Goal: Information Seeking & Learning: Learn about a topic

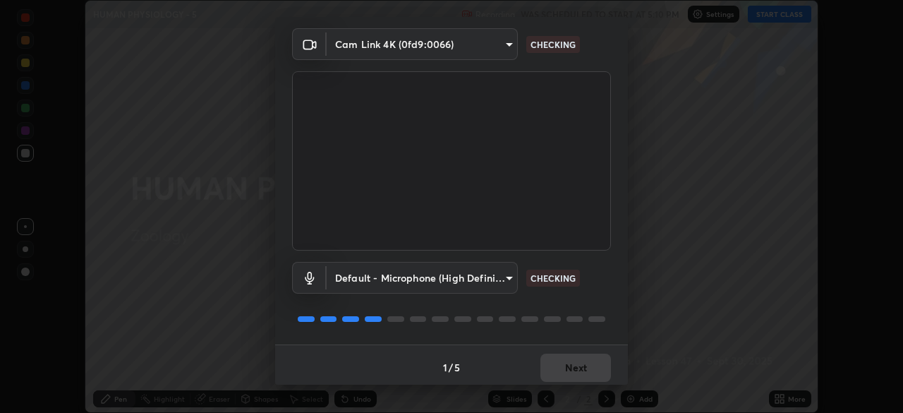
scroll to position [50, 0]
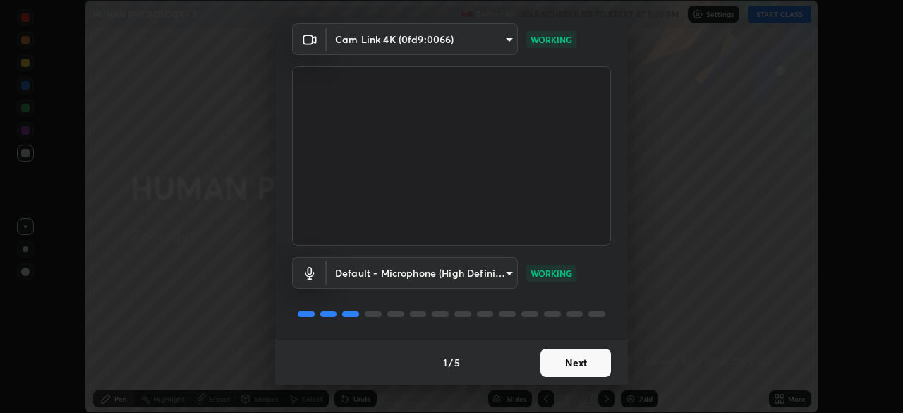
click at [598, 356] on button "Next" at bounding box center [576, 363] width 71 height 28
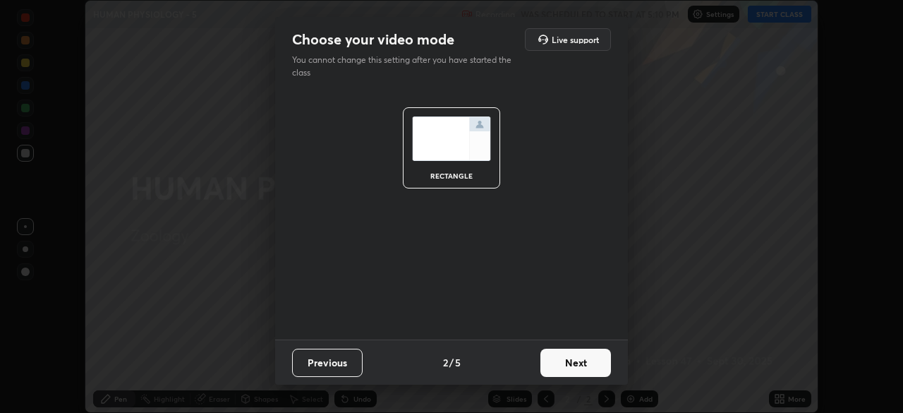
click at [601, 363] on button "Next" at bounding box center [576, 363] width 71 height 28
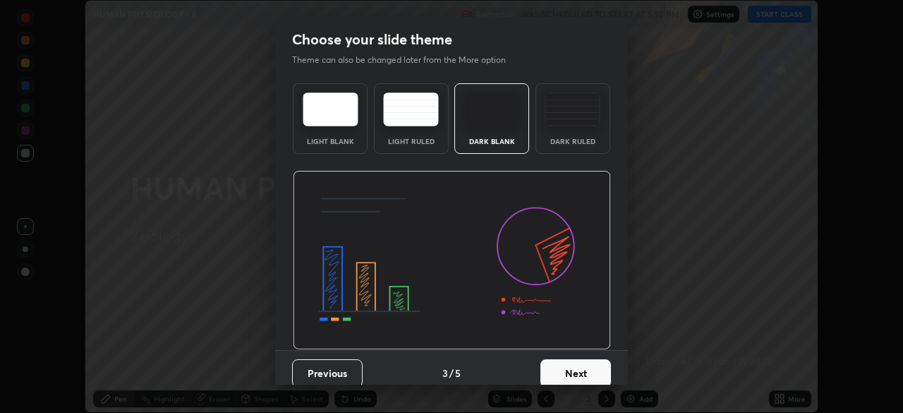
click at [601, 372] on button "Next" at bounding box center [576, 373] width 71 height 28
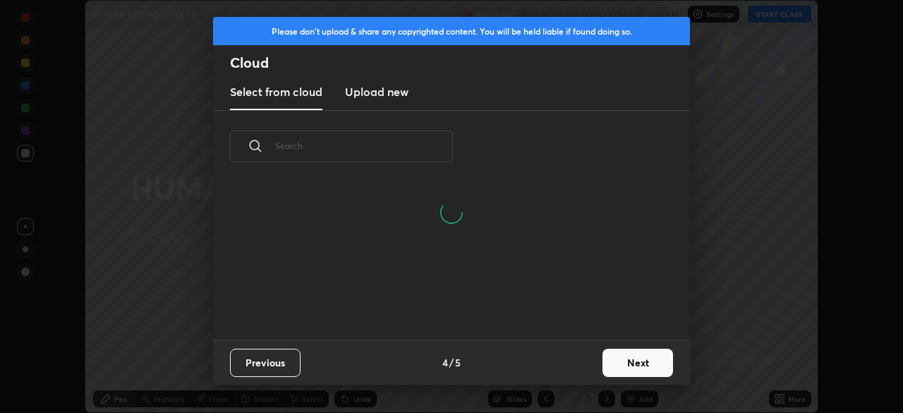
click at [631, 363] on button "Next" at bounding box center [638, 363] width 71 height 28
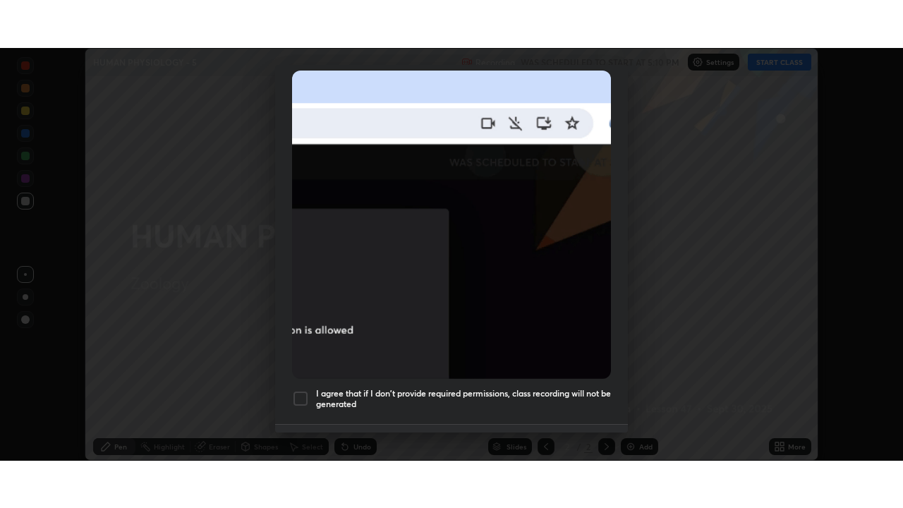
scroll to position [338, 0]
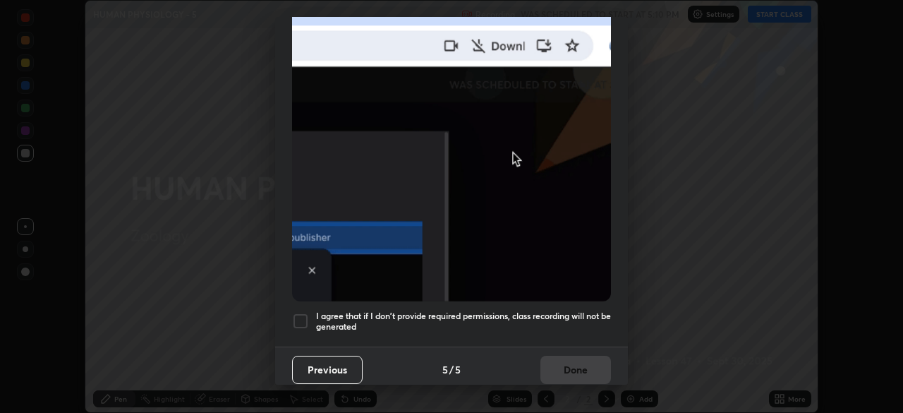
click at [546, 310] on h5 "I agree that if I don't provide required permissions, class recording will not …" at bounding box center [463, 321] width 295 height 22
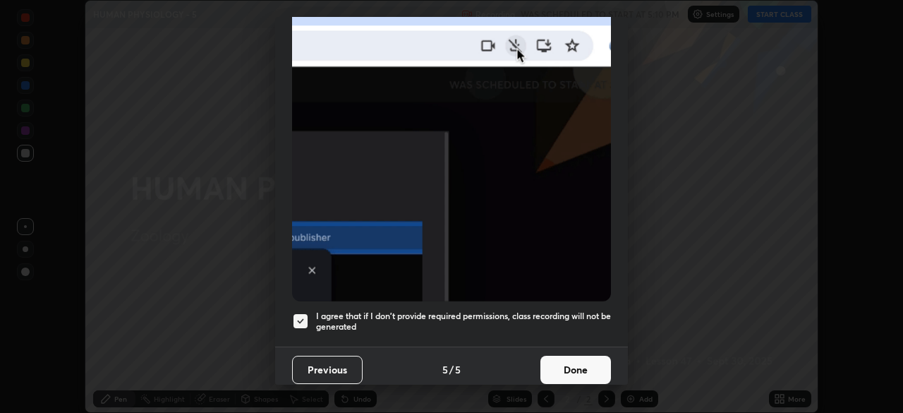
click at [560, 370] on button "Done" at bounding box center [576, 370] width 71 height 28
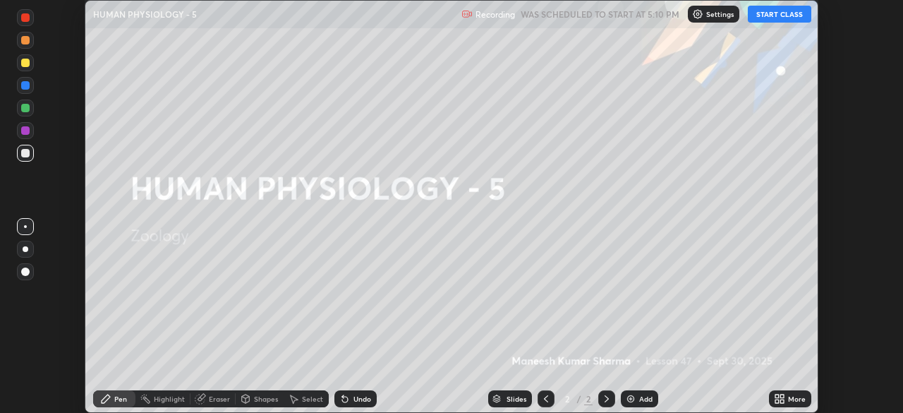
click at [634, 400] on img at bounding box center [630, 398] width 11 height 11
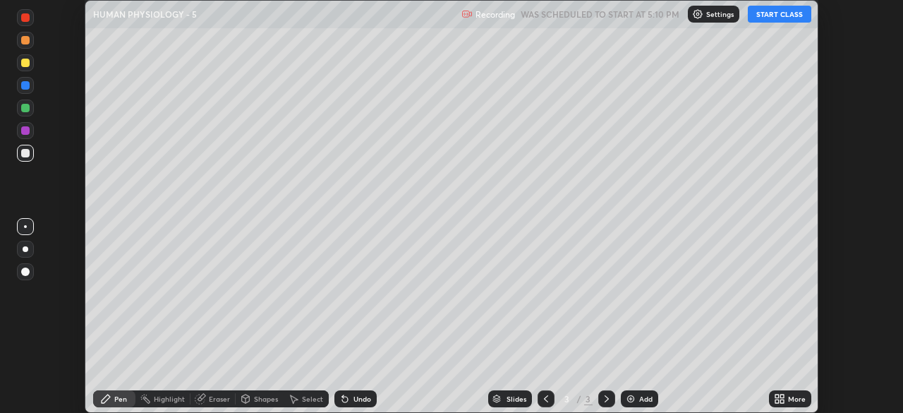
click at [778, 17] on button "START CLASS" at bounding box center [780, 14] width 64 height 17
click at [782, 401] on icon at bounding box center [782, 401] width 4 height 4
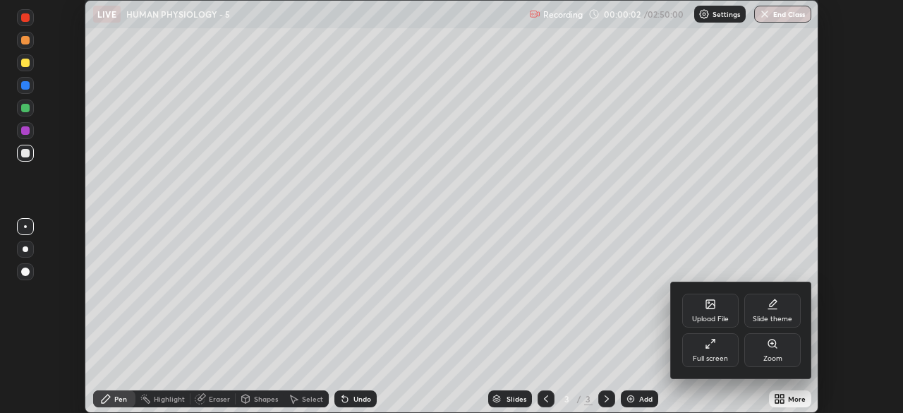
click at [714, 356] on div "Full screen" at bounding box center [710, 358] width 35 height 7
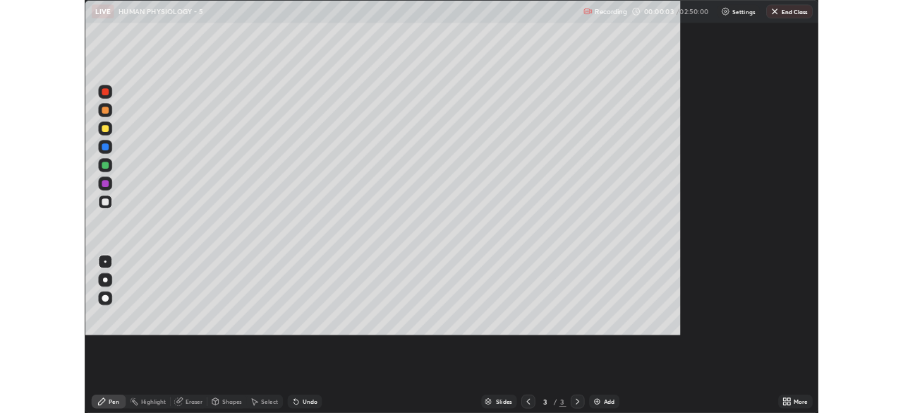
scroll to position [508, 903]
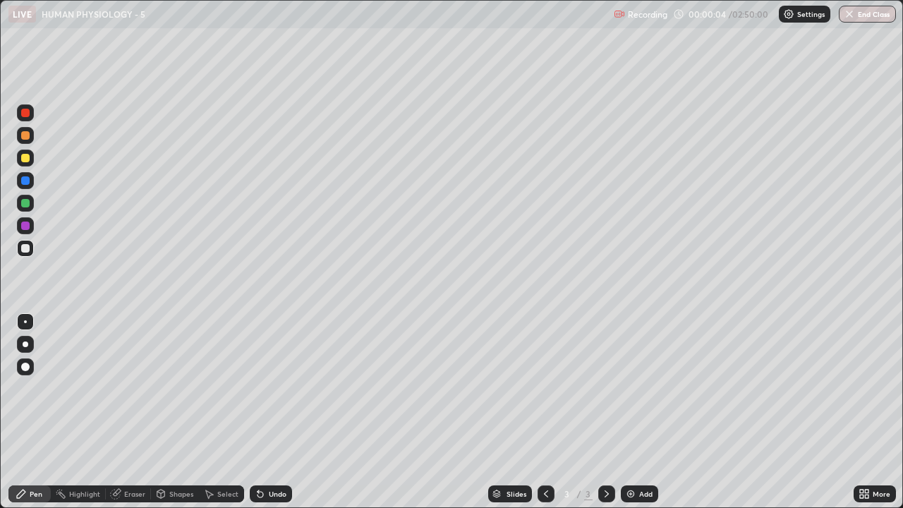
click at [32, 344] on div at bounding box center [25, 344] width 17 height 17
click at [29, 160] on div at bounding box center [25, 158] width 8 height 8
click at [30, 250] on div at bounding box center [25, 248] width 17 height 17
click at [25, 157] on div at bounding box center [25, 158] width 8 height 8
click at [25, 249] on div at bounding box center [25, 248] width 8 height 8
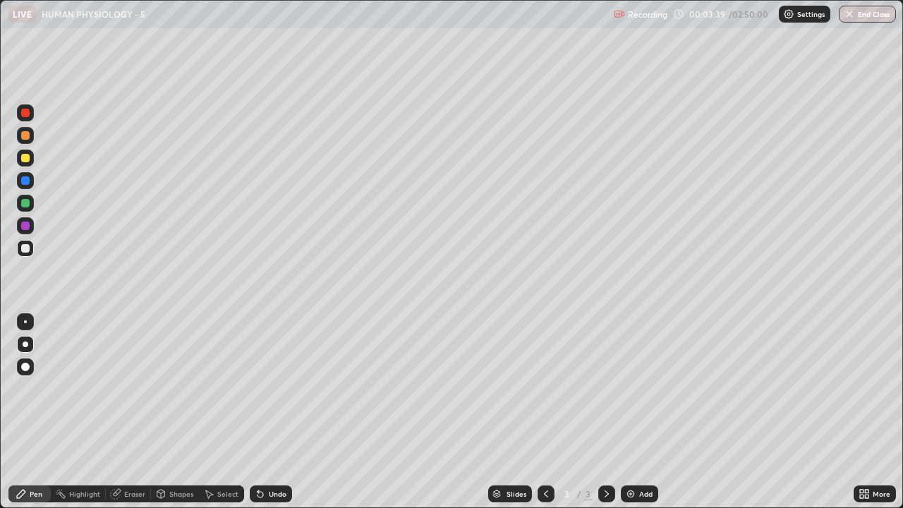
click at [631, 412] on img at bounding box center [630, 493] width 11 height 11
click at [26, 158] on div at bounding box center [25, 158] width 8 height 8
click at [26, 248] on div at bounding box center [25, 248] width 8 height 8
click at [176, 412] on div "Shapes" at bounding box center [181, 493] width 24 height 7
click at [32, 412] on div "Pen" at bounding box center [36, 493] width 13 height 7
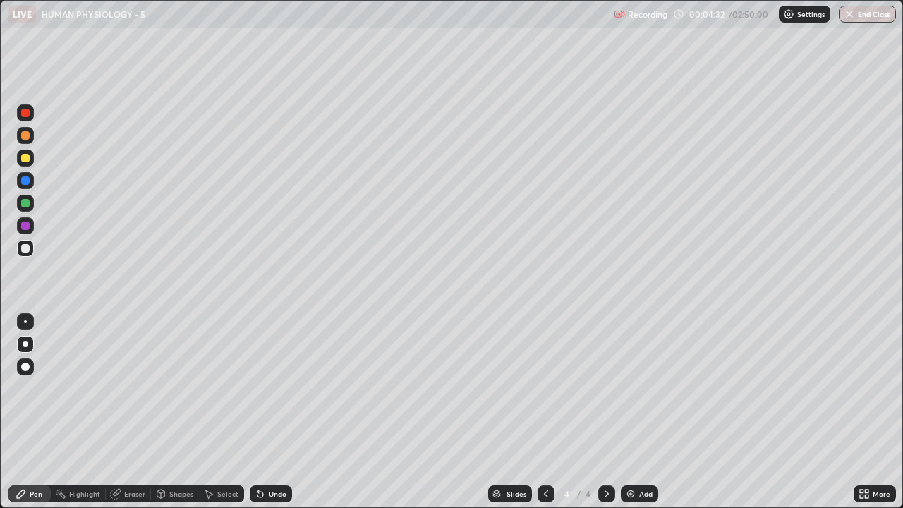
click at [172, 412] on div "Shapes" at bounding box center [181, 493] width 24 height 7
click at [30, 412] on div "Pen" at bounding box center [36, 493] width 13 height 7
click at [140, 412] on div "Eraser" at bounding box center [134, 493] width 21 height 7
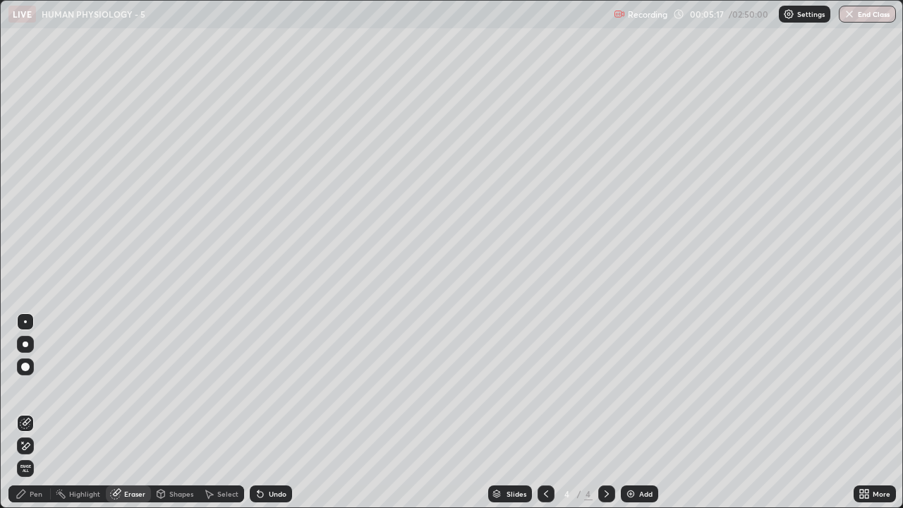
click at [38, 412] on div "Pen" at bounding box center [36, 493] width 13 height 7
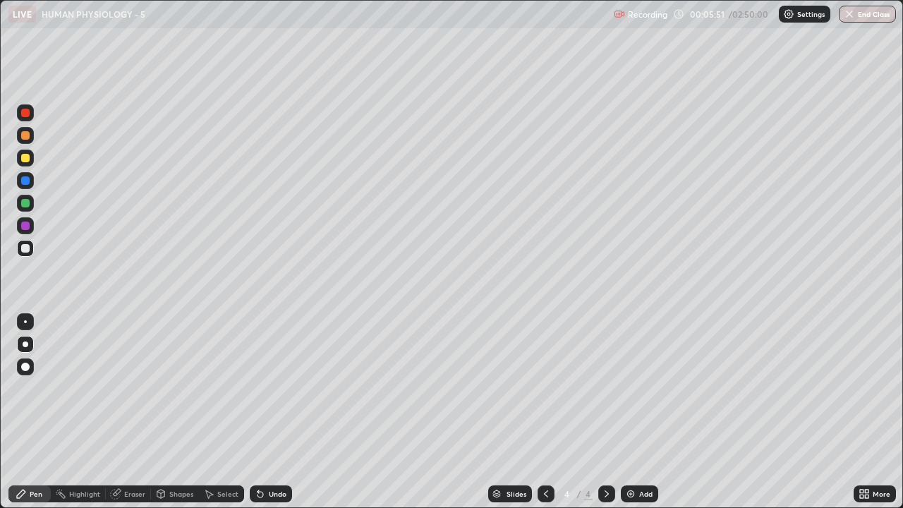
click at [29, 164] on div at bounding box center [25, 158] width 17 height 17
click at [30, 254] on div at bounding box center [25, 248] width 17 height 17
click at [126, 412] on div "Eraser" at bounding box center [128, 493] width 45 height 17
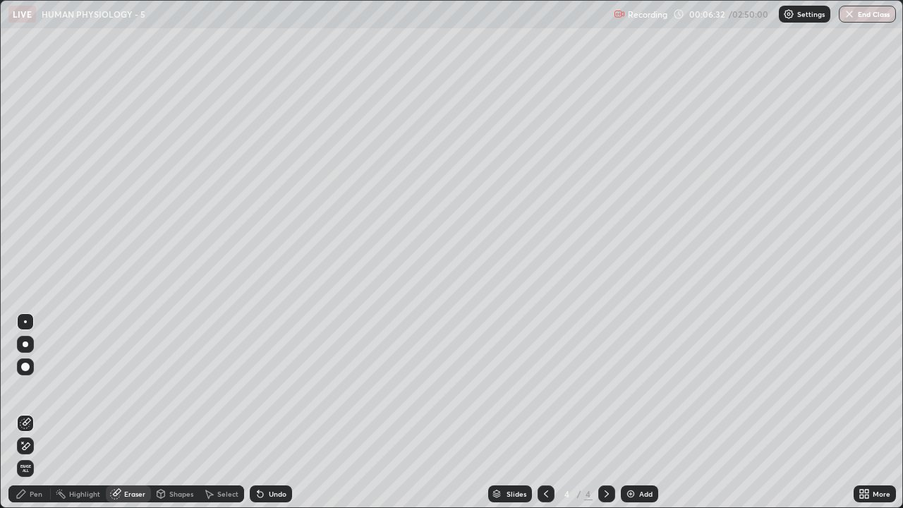
click at [39, 412] on div "Pen" at bounding box center [36, 493] width 13 height 7
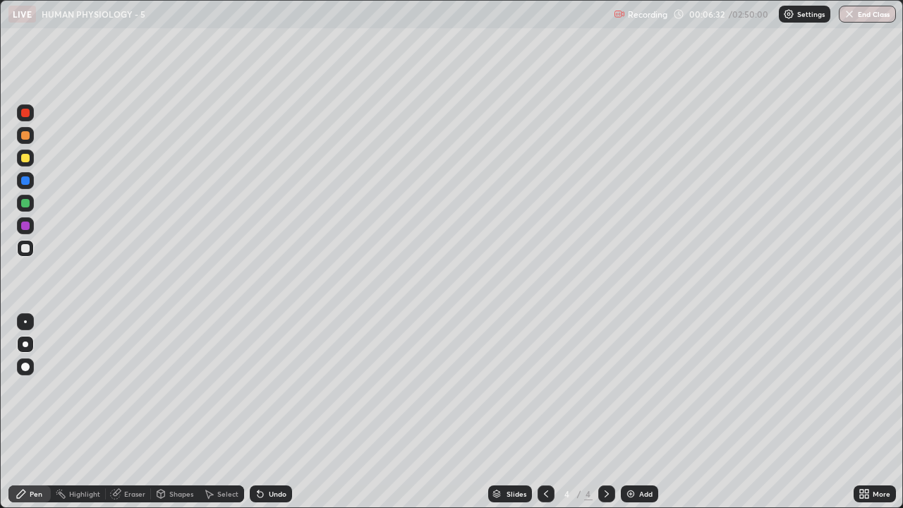
click at [25, 156] on div at bounding box center [25, 158] width 8 height 8
click at [141, 412] on div "Eraser" at bounding box center [134, 493] width 21 height 7
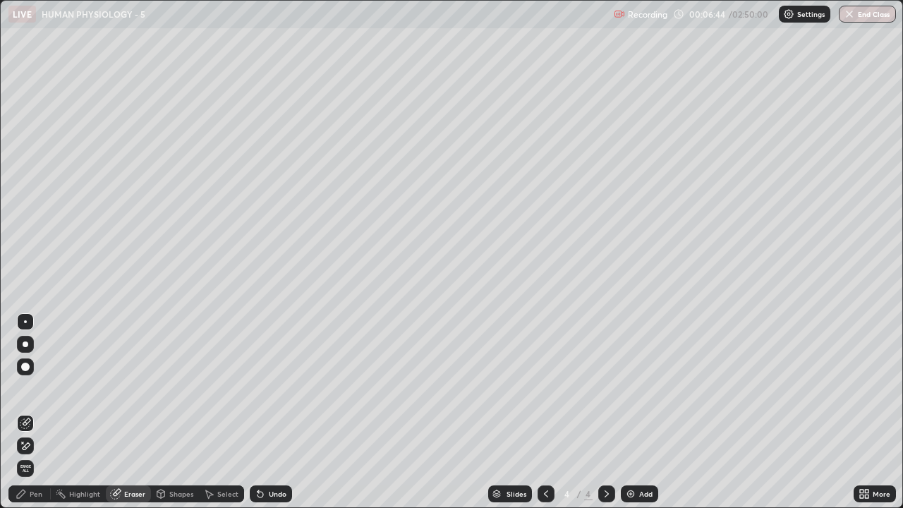
click at [33, 412] on div "Pen" at bounding box center [29, 493] width 42 height 17
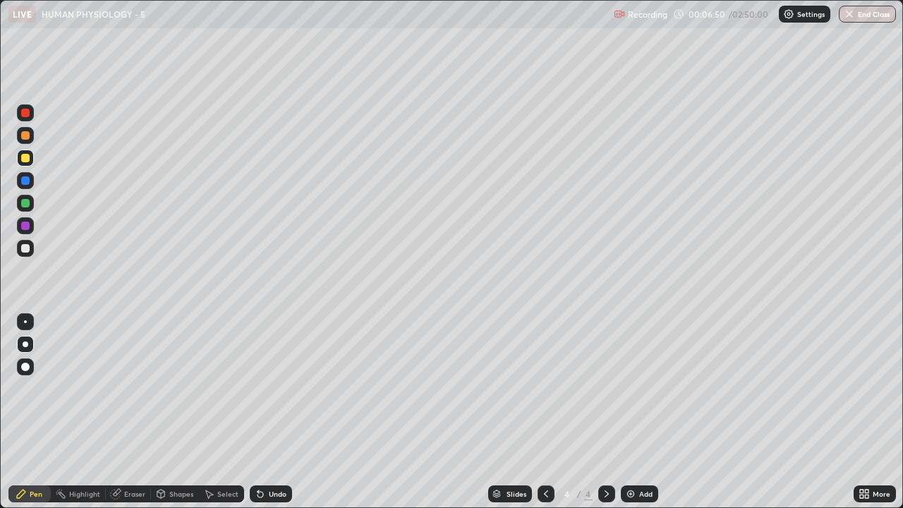
click at [121, 412] on div "Eraser" at bounding box center [128, 493] width 45 height 17
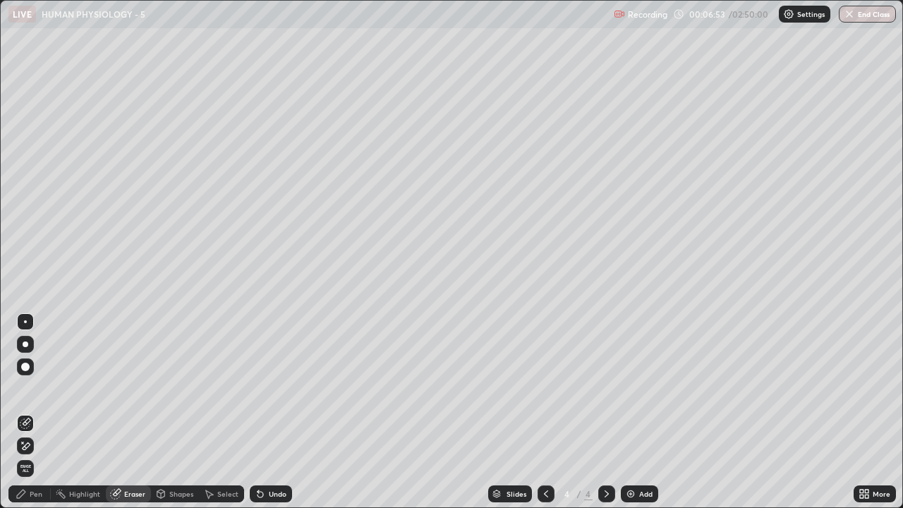
click at [31, 412] on div "Pen" at bounding box center [36, 493] width 13 height 7
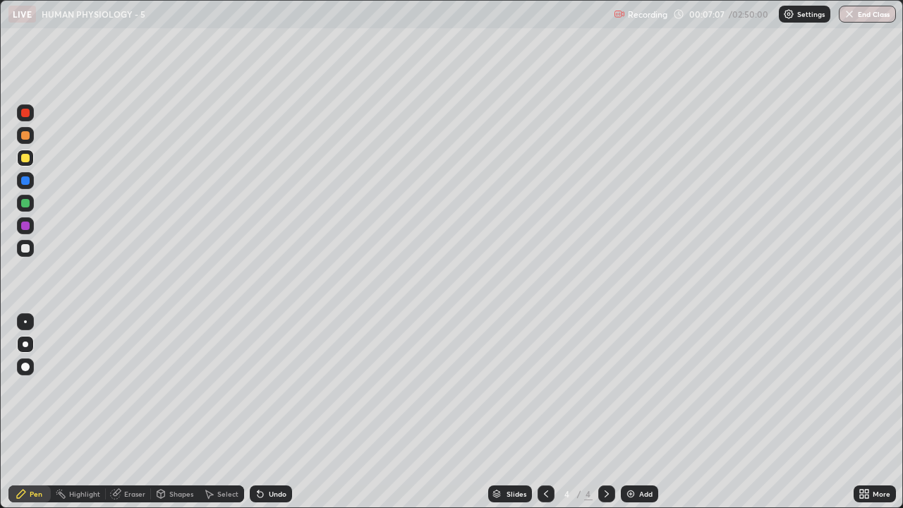
click at [131, 412] on div "Eraser" at bounding box center [134, 493] width 21 height 7
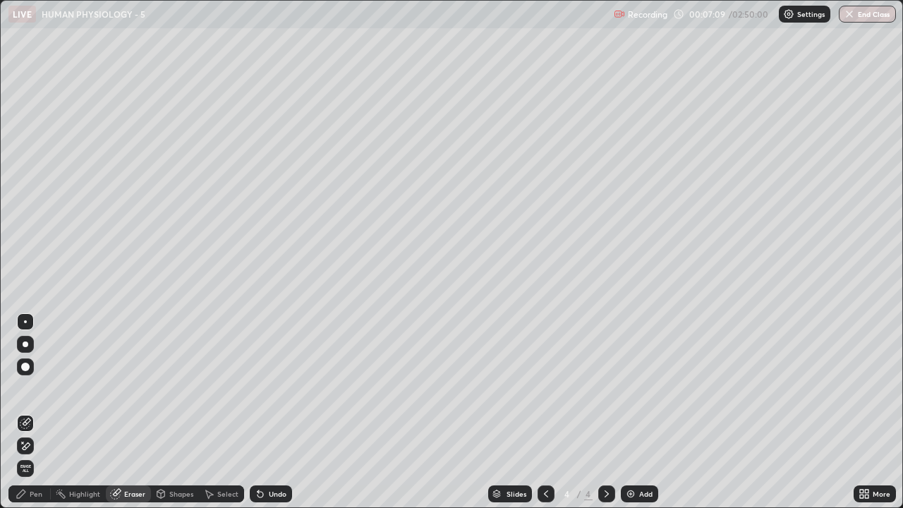
click at [36, 412] on div "Pen" at bounding box center [36, 493] width 13 height 7
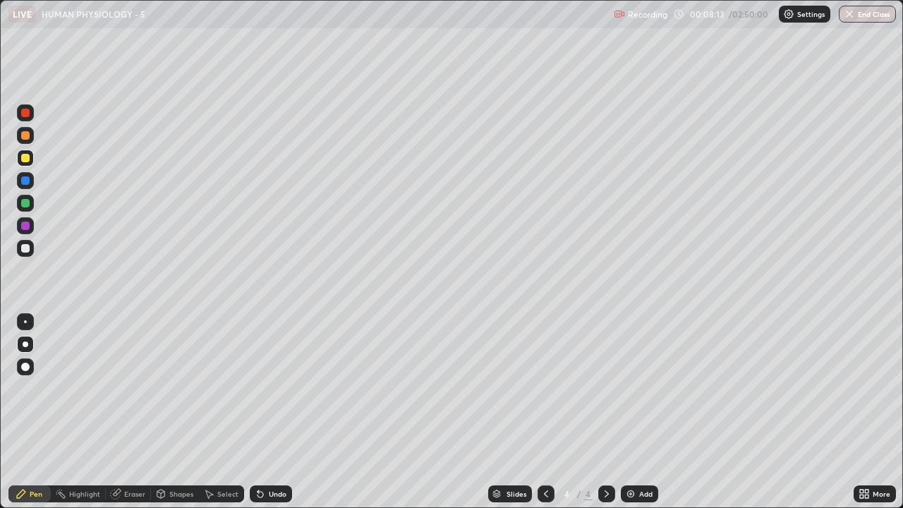
click at [636, 412] on div "Add" at bounding box center [639, 493] width 37 height 17
click at [544, 412] on icon at bounding box center [546, 493] width 4 height 7
click at [630, 412] on div "Add" at bounding box center [639, 493] width 37 height 17
click at [545, 412] on div at bounding box center [546, 493] width 17 height 17
click at [25, 253] on div at bounding box center [25, 248] width 17 height 17
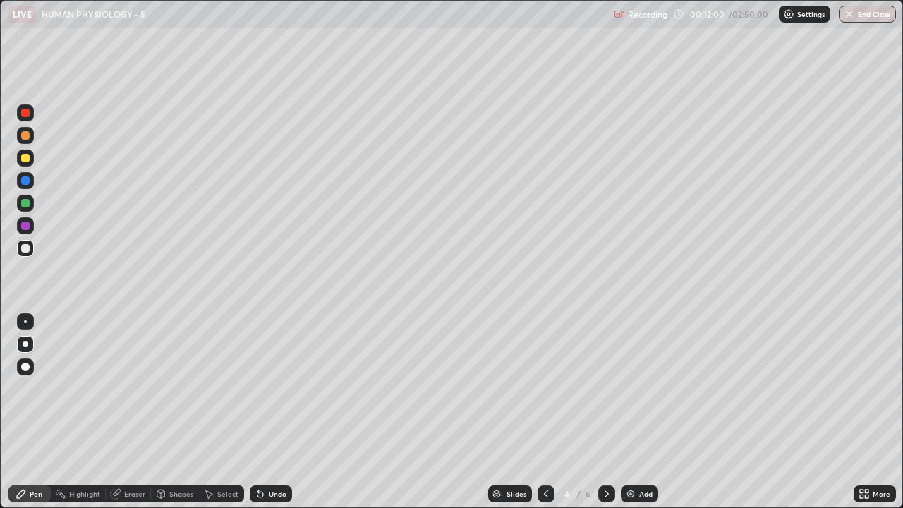
click at [629, 412] on div "Add" at bounding box center [639, 493] width 37 height 17
click at [26, 158] on div at bounding box center [25, 158] width 8 height 8
click at [174, 412] on div "Shapes" at bounding box center [175, 493] width 48 height 17
click at [42, 412] on div "Pen" at bounding box center [36, 493] width 13 height 7
click at [28, 255] on div at bounding box center [25, 248] width 17 height 17
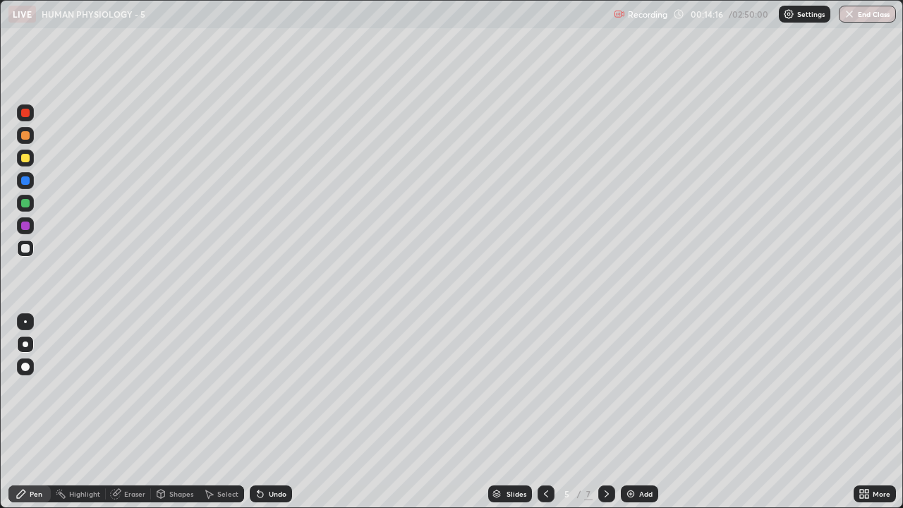
click at [25, 159] on div at bounding box center [25, 158] width 8 height 8
click at [28, 251] on div at bounding box center [25, 248] width 8 height 8
click at [25, 159] on div at bounding box center [25, 158] width 8 height 8
click at [181, 412] on div "Shapes" at bounding box center [181, 493] width 24 height 7
click at [39, 412] on div "Pen" at bounding box center [36, 493] width 13 height 7
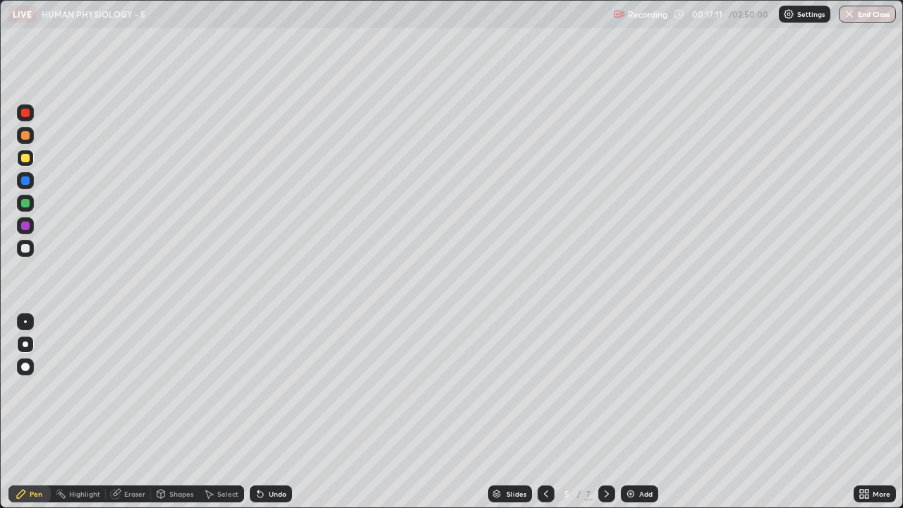
click at [25, 204] on div at bounding box center [25, 203] width 8 height 8
click at [180, 412] on div "Shapes" at bounding box center [175, 493] width 48 height 17
click at [38, 412] on div "Pen" at bounding box center [36, 493] width 13 height 7
click at [25, 135] on div at bounding box center [25, 135] width 8 height 8
click at [176, 412] on div "Shapes" at bounding box center [181, 493] width 24 height 7
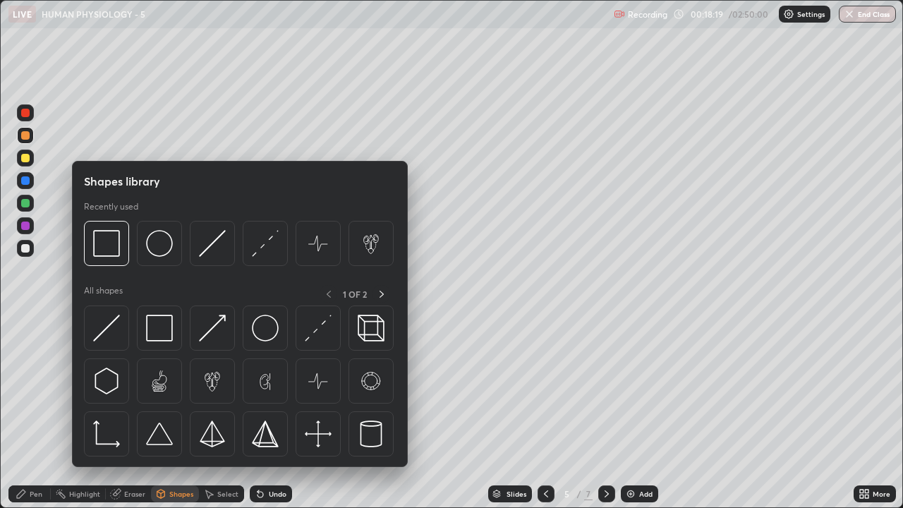
click at [27, 385] on div at bounding box center [25, 291] width 23 height 378
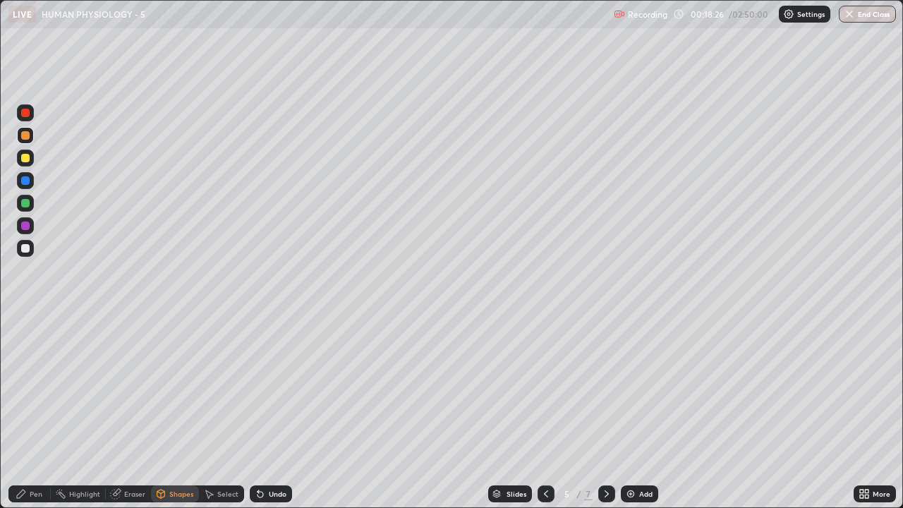
click at [28, 412] on div "Pen" at bounding box center [29, 493] width 42 height 17
click at [24, 254] on div at bounding box center [25, 248] width 17 height 17
click at [124, 412] on div "Eraser" at bounding box center [128, 493] width 45 height 17
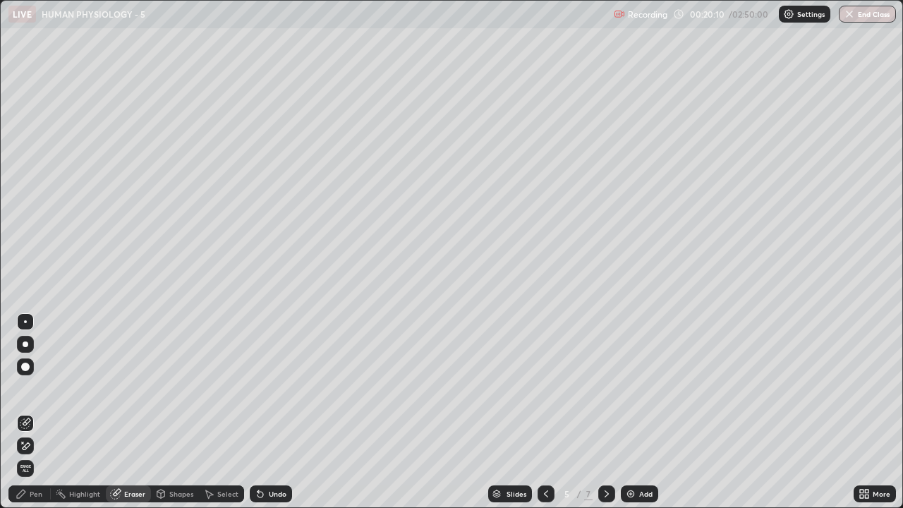
click at [35, 412] on div "Pen" at bounding box center [36, 493] width 13 height 7
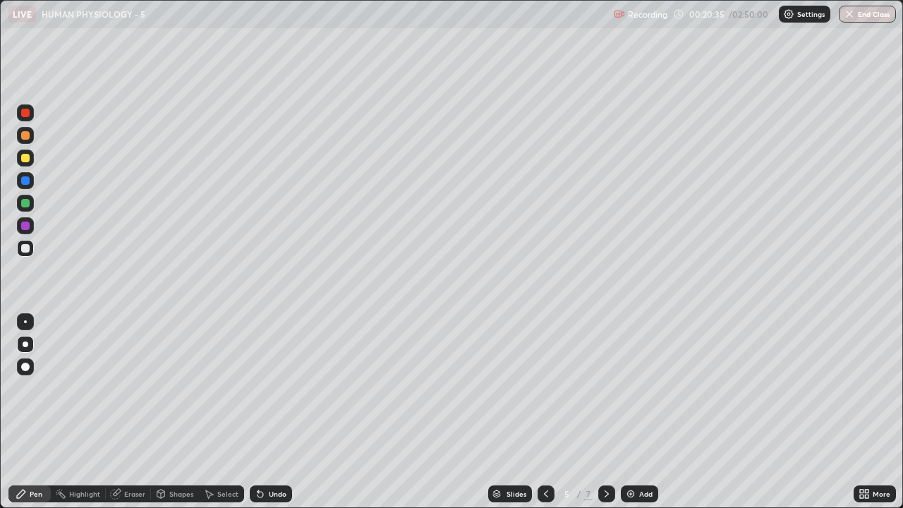
click at [630, 412] on img at bounding box center [630, 493] width 11 height 11
click at [174, 412] on div "Shapes" at bounding box center [175, 493] width 48 height 17
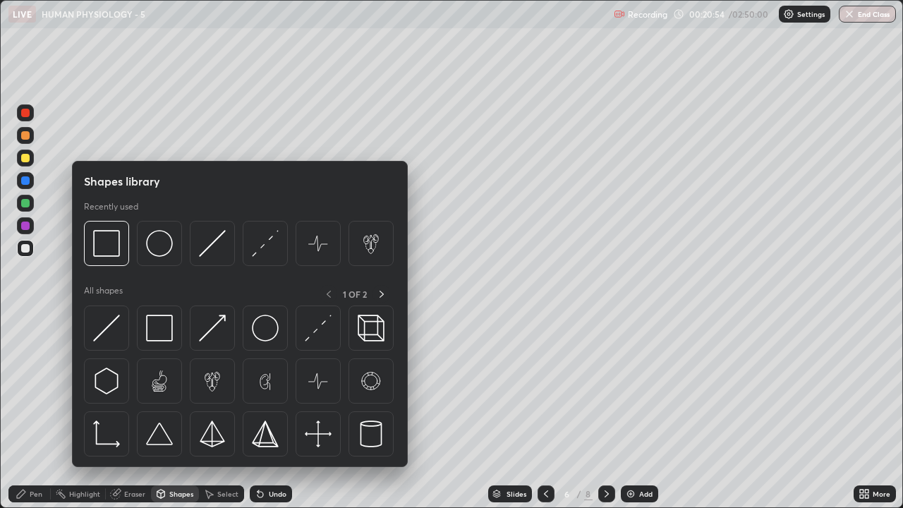
click at [37, 412] on div "Erase all" at bounding box center [25, 254] width 34 height 452
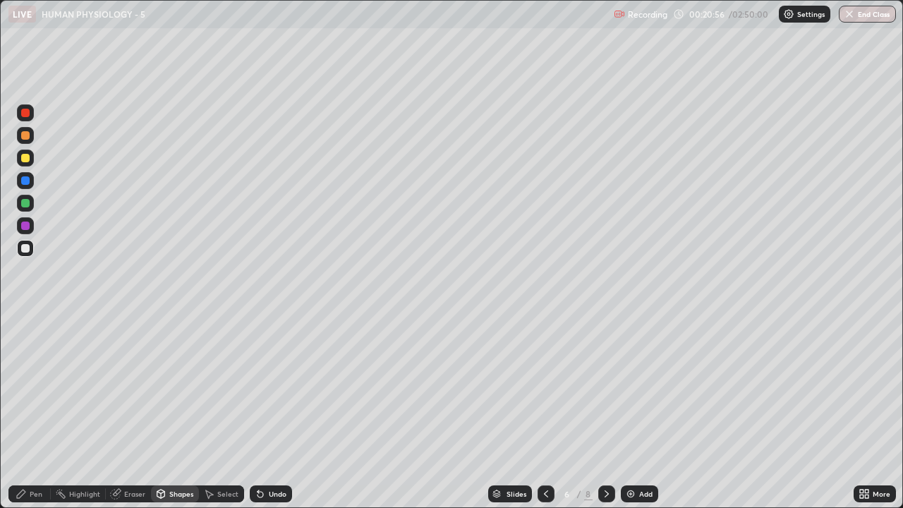
click at [33, 412] on div "Pen" at bounding box center [36, 493] width 13 height 7
click at [545, 412] on icon at bounding box center [546, 493] width 11 height 11
click at [605, 412] on icon at bounding box center [606, 493] width 11 height 11
click at [623, 412] on div "Add" at bounding box center [639, 493] width 37 height 17
click at [29, 164] on div at bounding box center [25, 158] width 17 height 17
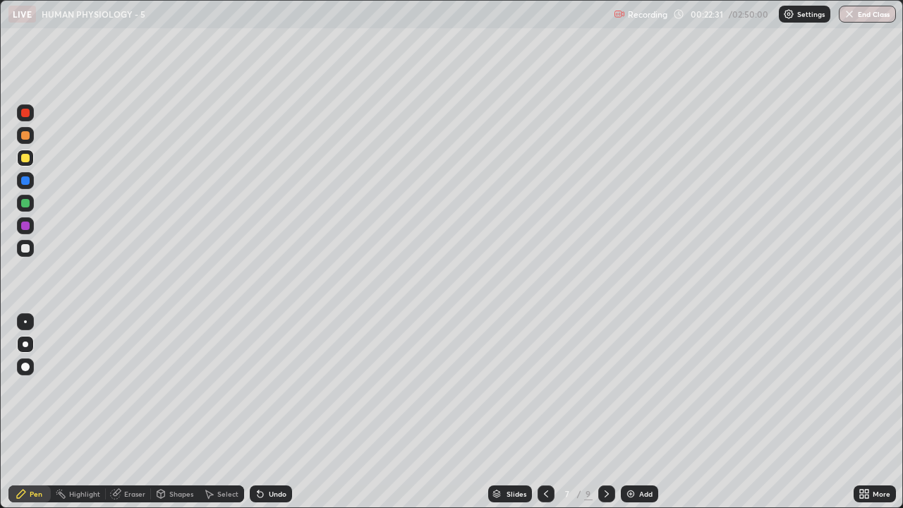
click at [545, 412] on icon at bounding box center [546, 493] width 11 height 11
click at [33, 247] on div at bounding box center [25, 248] width 17 height 17
click at [631, 412] on img at bounding box center [630, 493] width 11 height 11
click at [185, 412] on div "Shapes" at bounding box center [181, 493] width 24 height 7
click at [31, 412] on div "Pen" at bounding box center [36, 493] width 13 height 7
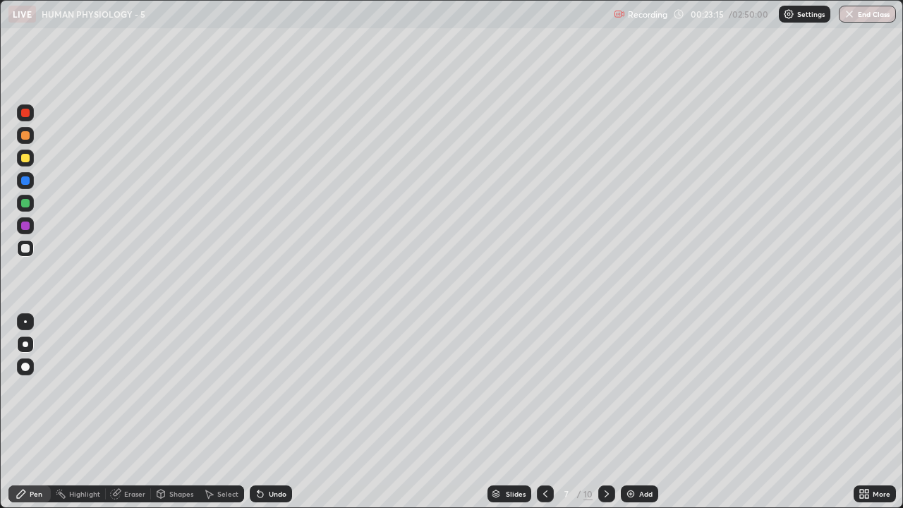
click at [182, 412] on div "Shapes" at bounding box center [181, 493] width 24 height 7
click at [28, 412] on div "Pen" at bounding box center [29, 493] width 42 height 17
click at [183, 412] on div "Shapes" at bounding box center [181, 493] width 24 height 7
click at [37, 412] on div "Pen" at bounding box center [36, 493] width 13 height 7
click at [634, 412] on img at bounding box center [630, 493] width 11 height 11
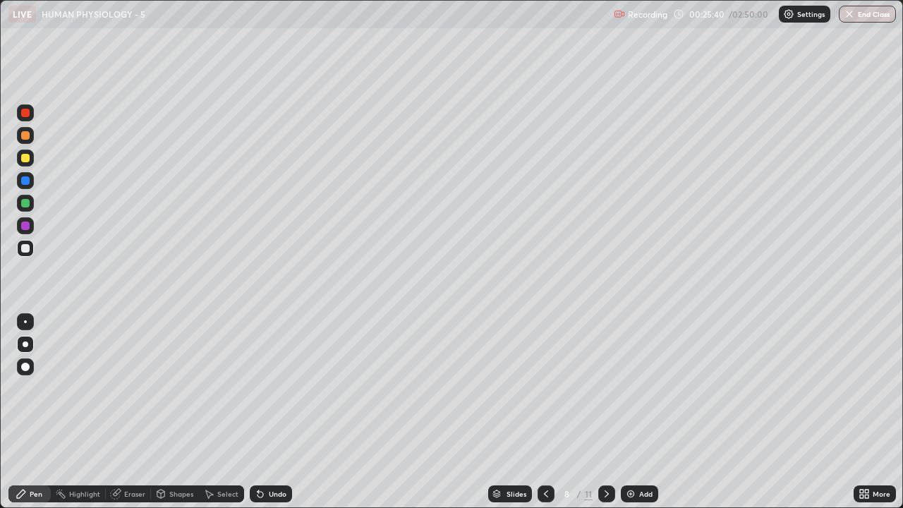
click at [30, 163] on div at bounding box center [25, 158] width 17 height 17
click at [168, 412] on div "Shapes" at bounding box center [175, 493] width 48 height 17
click at [36, 412] on div "Pen" at bounding box center [36, 493] width 13 height 7
click at [175, 412] on div "Shapes" at bounding box center [181, 493] width 24 height 7
click at [25, 249] on div at bounding box center [25, 248] width 8 height 8
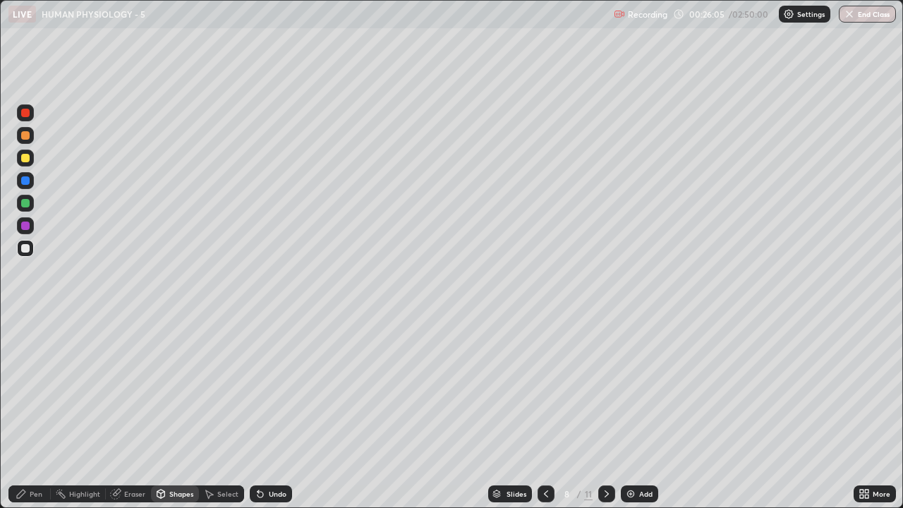
click at [44, 412] on div "Pen" at bounding box center [29, 493] width 42 height 17
click at [275, 412] on div "Undo" at bounding box center [278, 493] width 18 height 7
click at [134, 412] on div "Eraser" at bounding box center [134, 493] width 21 height 7
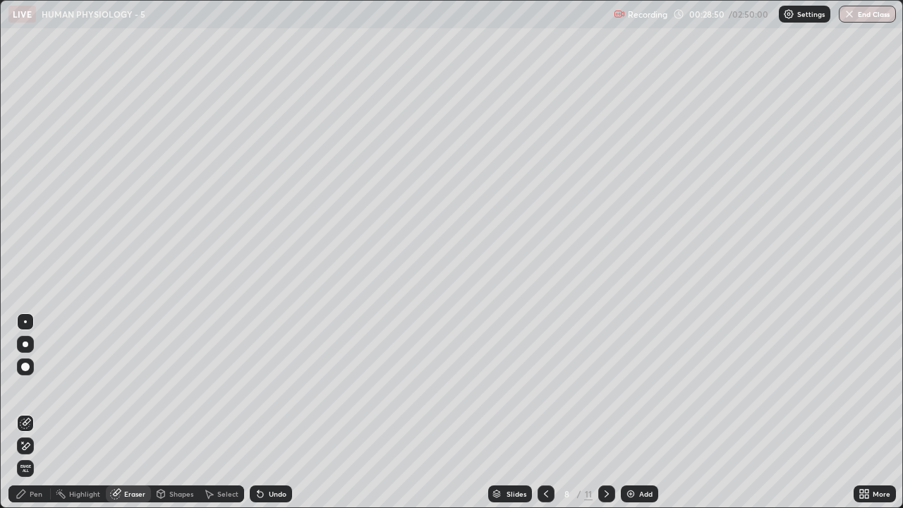
click at [35, 412] on div "Pen" at bounding box center [36, 493] width 13 height 7
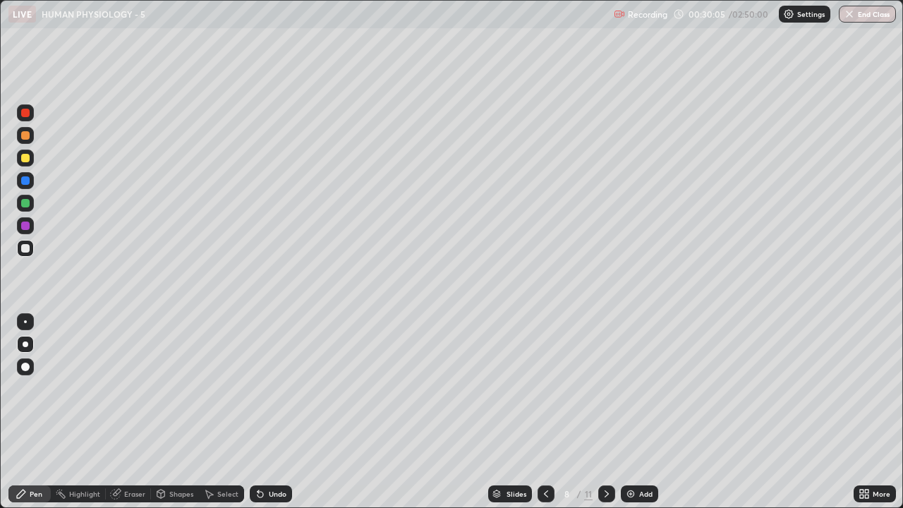
click at [636, 412] on div "Add" at bounding box center [639, 493] width 37 height 17
click at [545, 412] on icon at bounding box center [546, 493] width 11 height 11
click at [31, 160] on div at bounding box center [25, 158] width 17 height 17
click at [26, 252] on div at bounding box center [25, 248] width 8 height 8
click at [633, 412] on div "Add" at bounding box center [639, 493] width 37 height 17
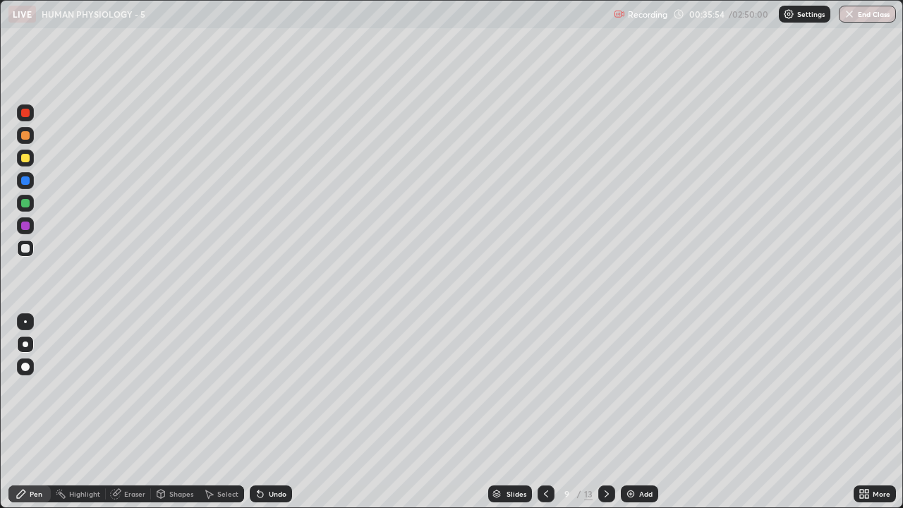
click at [141, 412] on div "Eraser" at bounding box center [134, 493] width 21 height 7
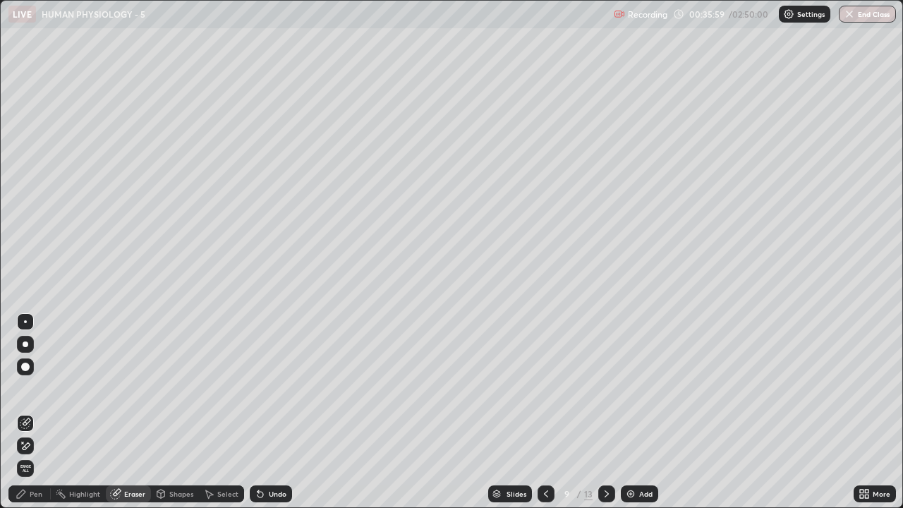
click at [35, 412] on div "Pen" at bounding box center [36, 493] width 13 height 7
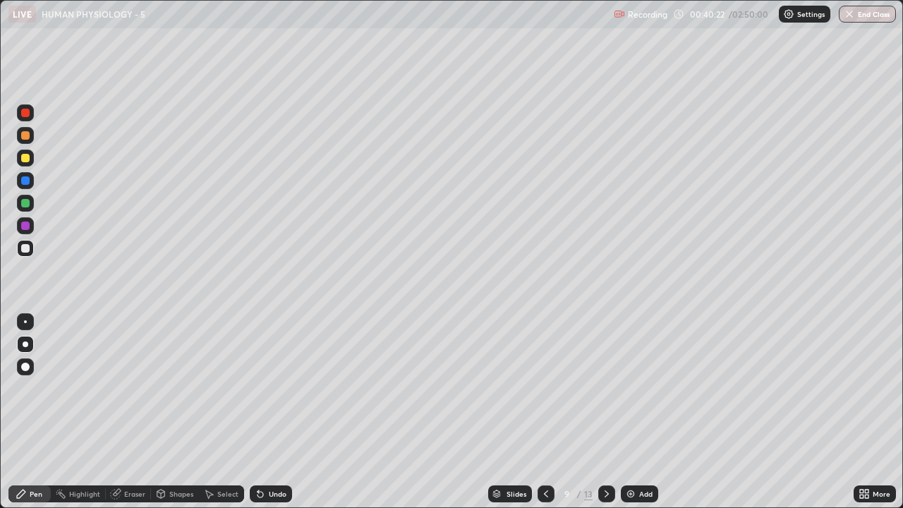
click at [271, 412] on div "Undo" at bounding box center [278, 493] width 18 height 7
click at [32, 164] on div at bounding box center [25, 158] width 17 height 17
click at [231, 412] on div "Select" at bounding box center [227, 493] width 21 height 7
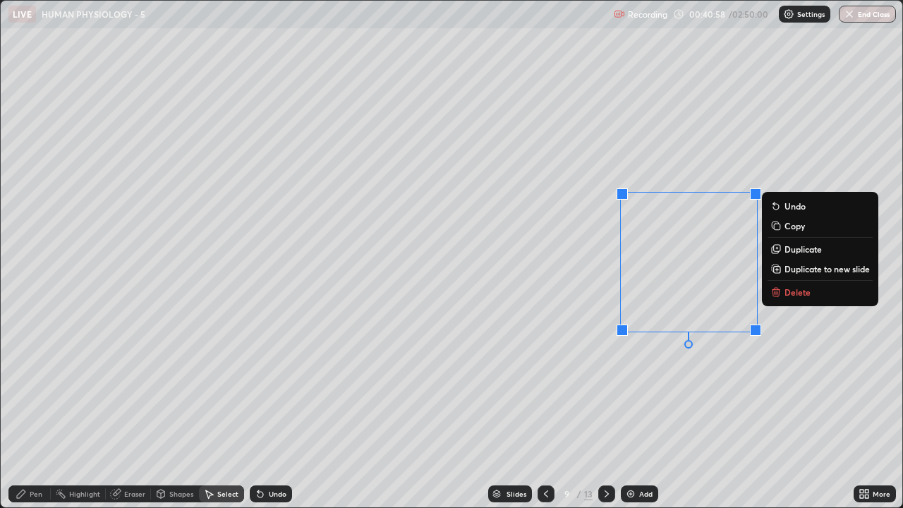
click at [779, 292] on icon at bounding box center [776, 293] width 6 height 6
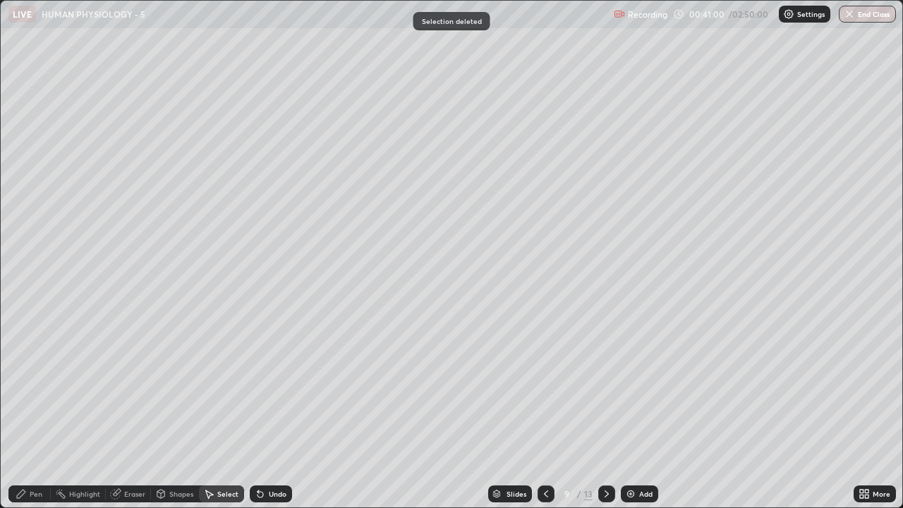
click at [38, 412] on div "Pen" at bounding box center [36, 493] width 13 height 7
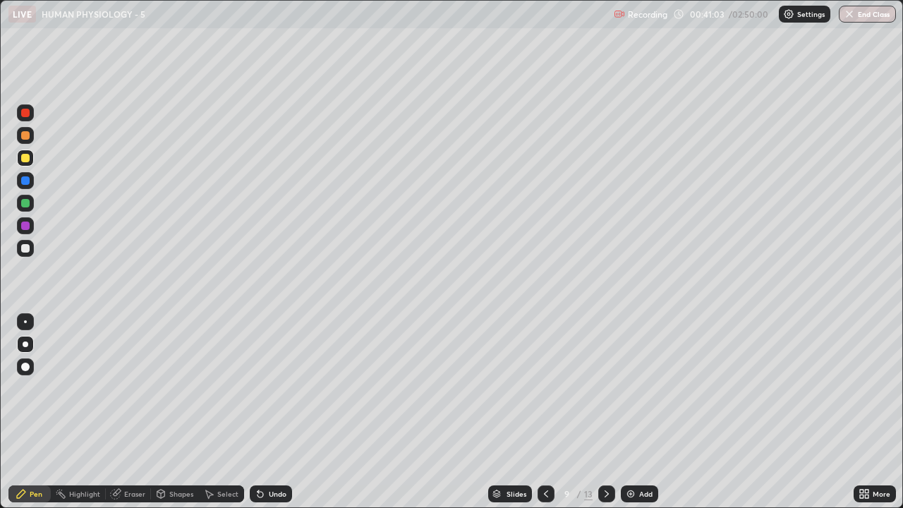
click at [30, 254] on div at bounding box center [25, 248] width 17 height 17
click at [633, 412] on img at bounding box center [630, 493] width 11 height 11
click at [30, 162] on div at bounding box center [25, 158] width 17 height 17
click at [30, 250] on div at bounding box center [25, 248] width 17 height 17
click at [23, 165] on div at bounding box center [25, 158] width 17 height 17
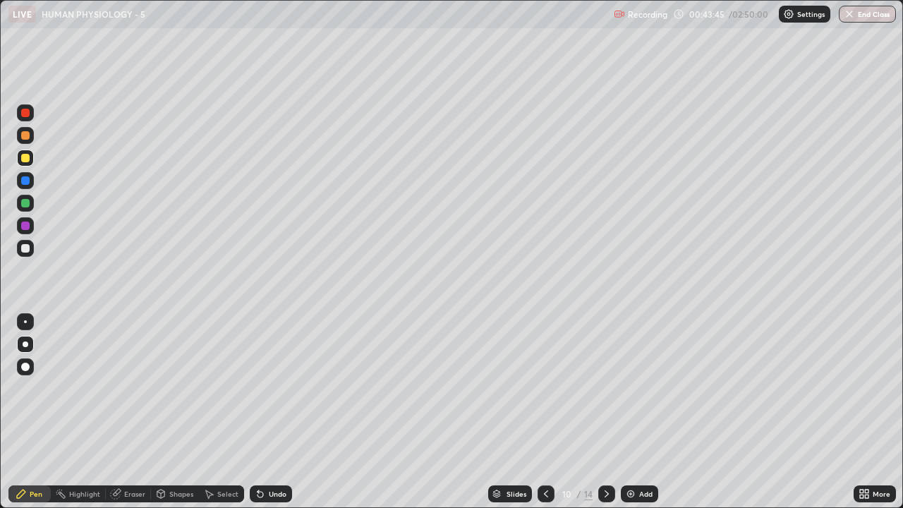
click at [171, 412] on div "Shapes" at bounding box center [181, 493] width 24 height 7
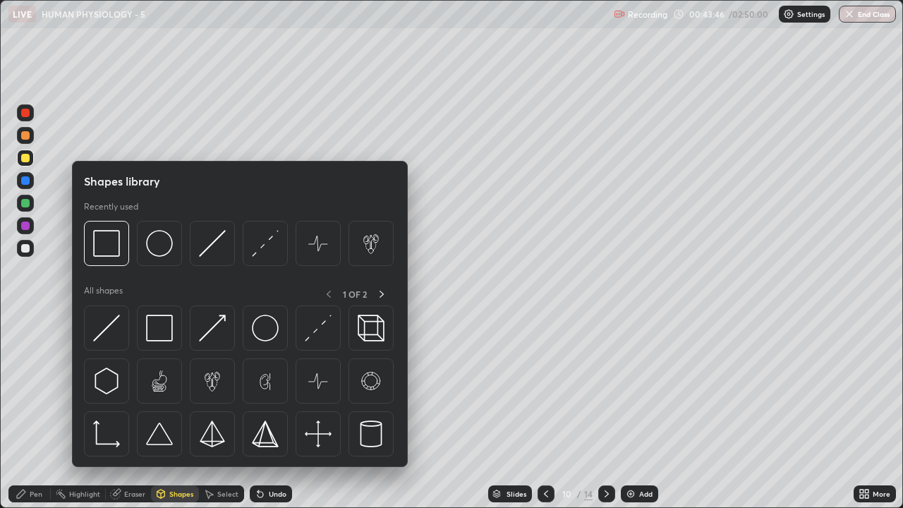
click at [35, 372] on div at bounding box center [25, 291] width 23 height 378
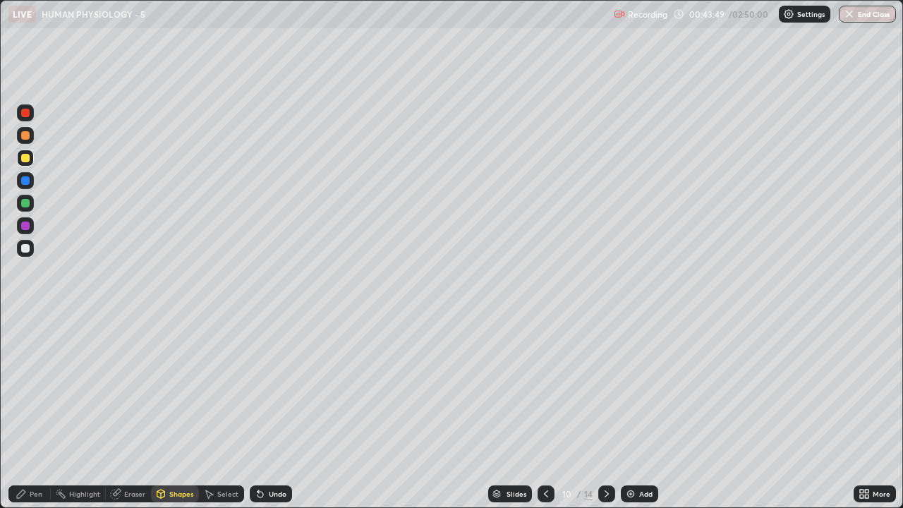
click at [27, 255] on div at bounding box center [25, 248] width 17 height 17
click at [636, 412] on div "Add" at bounding box center [639, 493] width 37 height 17
click at [272, 412] on div "Undo" at bounding box center [278, 493] width 18 height 7
click at [273, 412] on div "Undo" at bounding box center [271, 493] width 42 height 17
click at [24, 412] on icon at bounding box center [21, 493] width 11 height 11
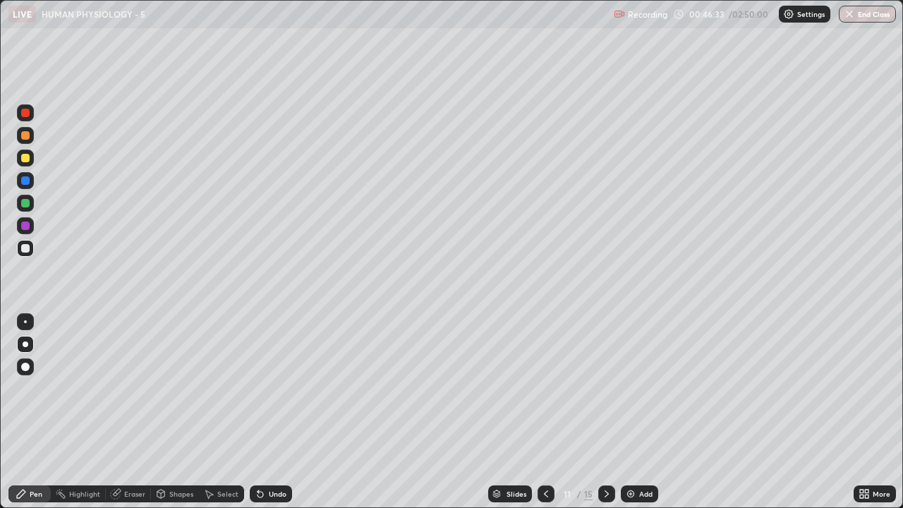
click at [545, 412] on icon at bounding box center [546, 493] width 11 height 11
click at [266, 412] on div "Undo" at bounding box center [271, 493] width 42 height 17
click at [265, 412] on div "Undo" at bounding box center [271, 493] width 42 height 17
click at [629, 412] on img at bounding box center [630, 493] width 11 height 11
click at [27, 162] on div at bounding box center [25, 158] width 8 height 8
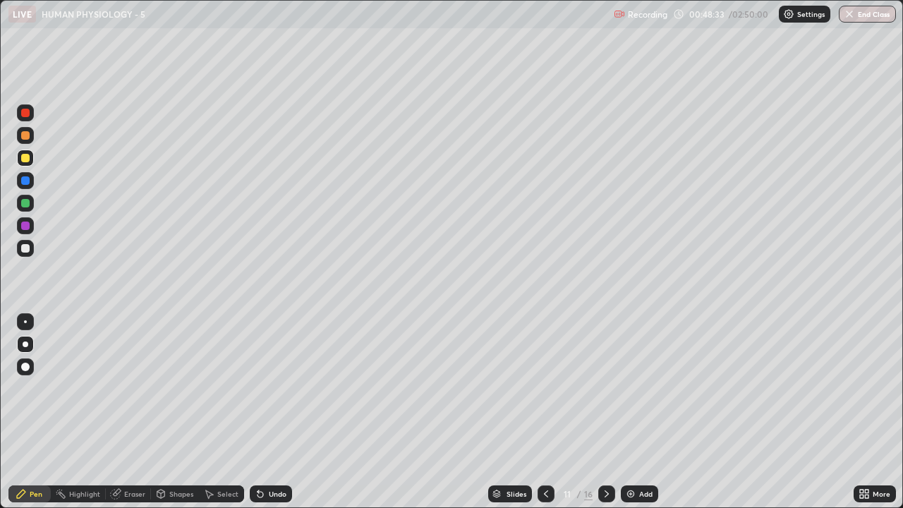
click at [171, 412] on div "Shapes" at bounding box center [181, 493] width 24 height 7
click at [25, 249] on div at bounding box center [25, 248] width 8 height 8
click at [632, 412] on img at bounding box center [630, 493] width 11 height 11
click at [276, 412] on div "Undo" at bounding box center [278, 493] width 18 height 7
click at [40, 412] on div "Pen" at bounding box center [36, 493] width 13 height 7
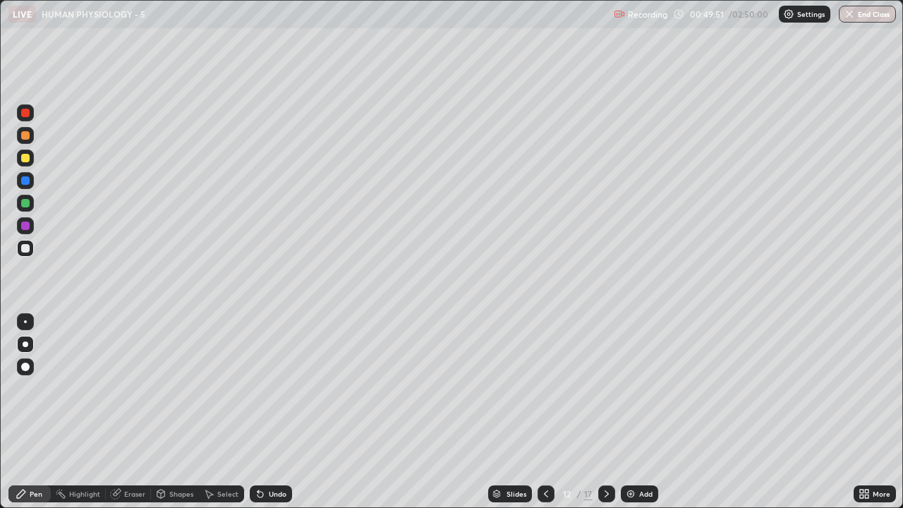
click at [273, 412] on div "Undo" at bounding box center [278, 493] width 18 height 7
click at [547, 412] on icon at bounding box center [546, 493] width 11 height 11
click at [23, 157] on div at bounding box center [25, 158] width 8 height 8
click at [182, 412] on div "Shapes" at bounding box center [181, 493] width 24 height 7
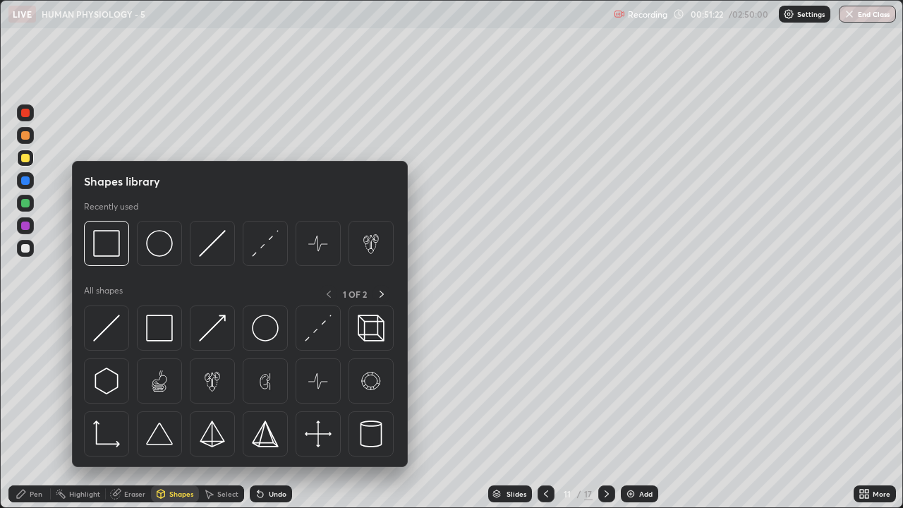
click at [32, 410] on div at bounding box center [25, 291] width 23 height 378
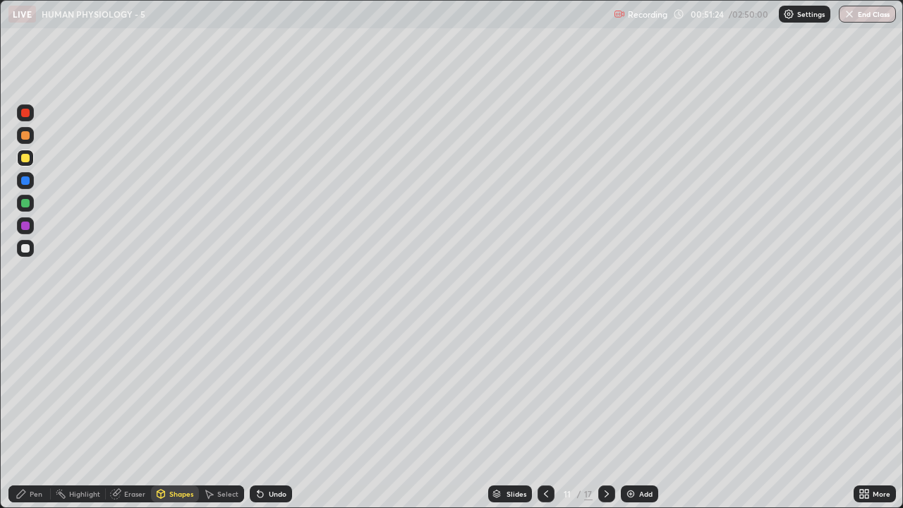
click at [32, 253] on div at bounding box center [25, 248] width 17 height 17
click at [32, 412] on div "Pen" at bounding box center [36, 493] width 13 height 7
click at [28, 158] on div at bounding box center [25, 158] width 8 height 8
click at [28, 248] on div at bounding box center [25, 248] width 8 height 8
click at [636, 412] on div "Add" at bounding box center [639, 493] width 37 height 17
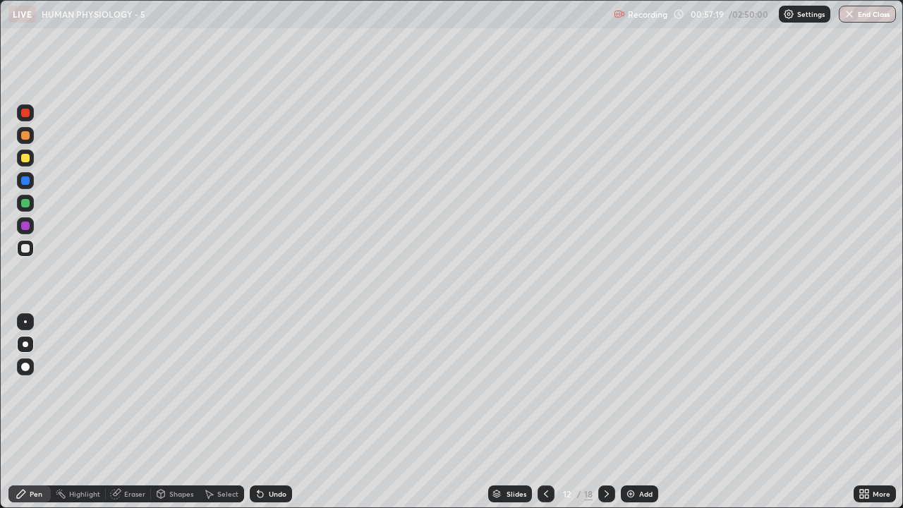
click at [544, 412] on icon at bounding box center [546, 493] width 4 height 7
click at [274, 412] on div "Undo" at bounding box center [278, 493] width 18 height 7
click at [271, 412] on div "Undo" at bounding box center [278, 493] width 18 height 7
click at [274, 412] on div "Undo" at bounding box center [278, 493] width 18 height 7
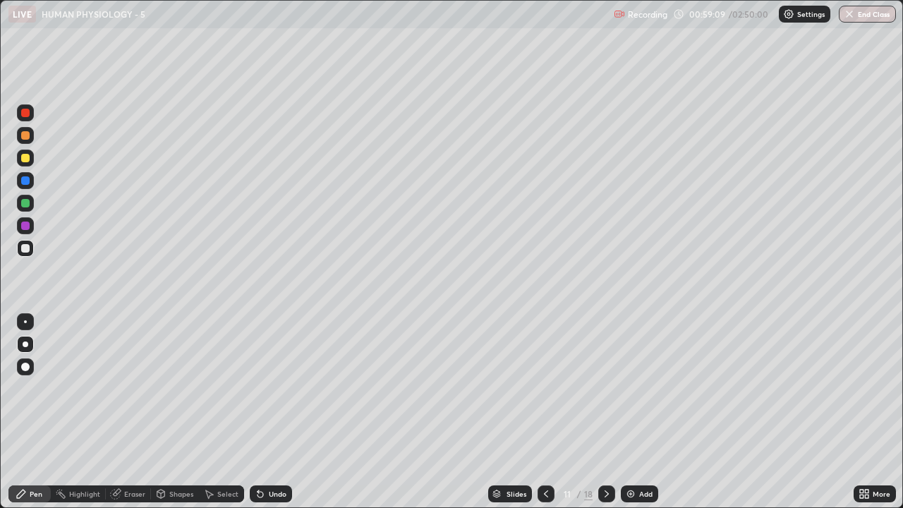
click at [277, 412] on div "Undo" at bounding box center [278, 493] width 18 height 7
click at [278, 412] on div "Undo" at bounding box center [278, 493] width 18 height 7
click at [279, 412] on div "Undo" at bounding box center [271, 493] width 42 height 17
click at [279, 412] on div "Undo" at bounding box center [278, 493] width 18 height 7
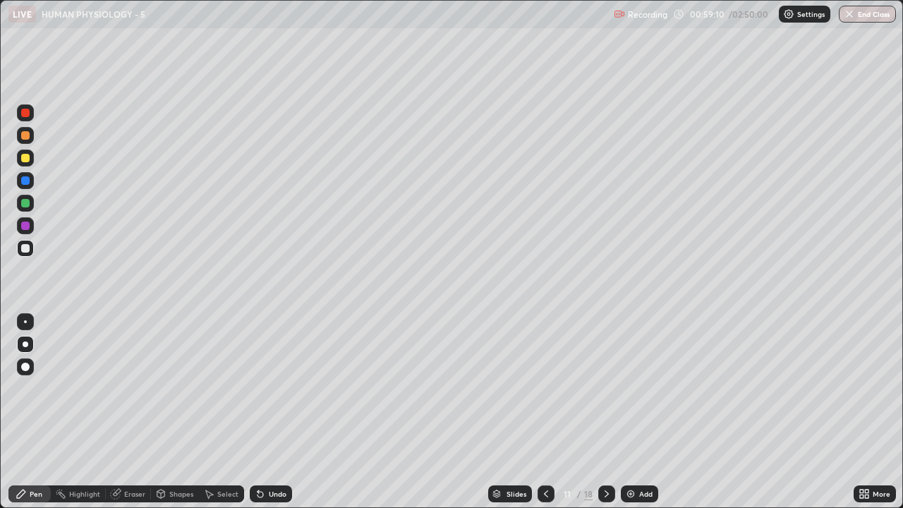
click at [281, 412] on div "Undo" at bounding box center [278, 493] width 18 height 7
click at [284, 412] on div "Undo" at bounding box center [271, 493] width 42 height 17
click at [282, 412] on div "Undo" at bounding box center [278, 493] width 18 height 7
click at [271, 412] on div "Undo" at bounding box center [271, 493] width 42 height 17
click at [637, 412] on div "Add" at bounding box center [639, 493] width 37 height 17
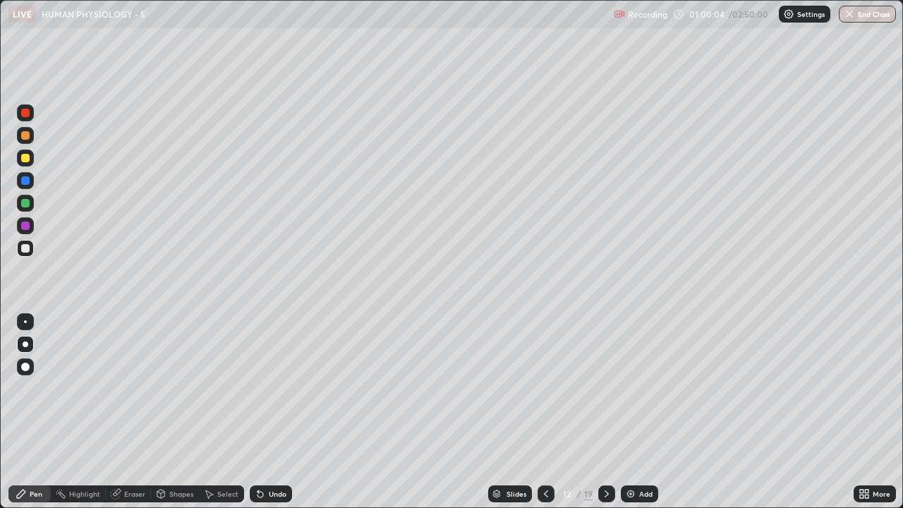
click at [31, 161] on div at bounding box center [25, 158] width 17 height 17
click at [31, 253] on div at bounding box center [25, 248] width 17 height 17
click at [640, 412] on div "Add" at bounding box center [639, 493] width 37 height 17
click at [544, 412] on icon at bounding box center [545, 493] width 11 height 11
click at [607, 412] on icon at bounding box center [607, 493] width 11 height 11
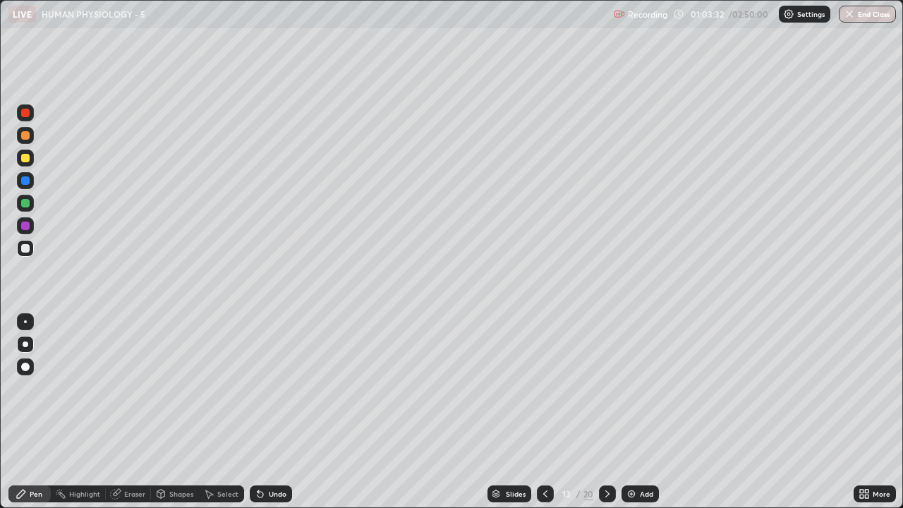
click at [545, 412] on icon at bounding box center [545, 493] width 11 height 11
click at [32, 166] on div at bounding box center [25, 158] width 17 height 23
click at [860, 412] on icon at bounding box center [862, 492] width 4 height 4
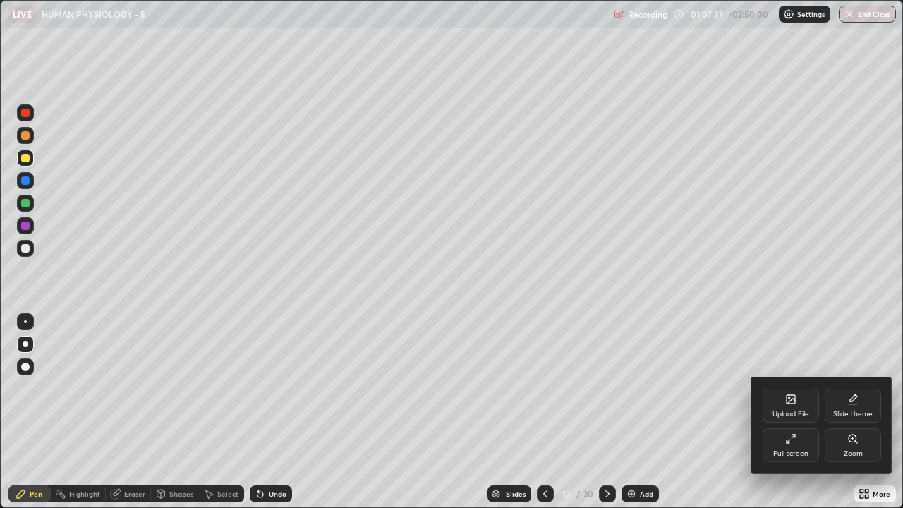
click at [796, 412] on icon at bounding box center [790, 438] width 11 height 11
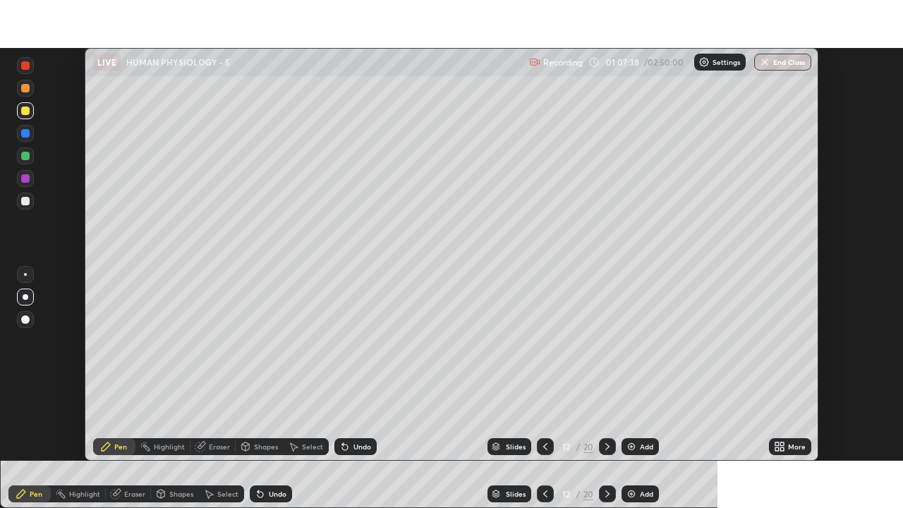
scroll to position [70150, 69660]
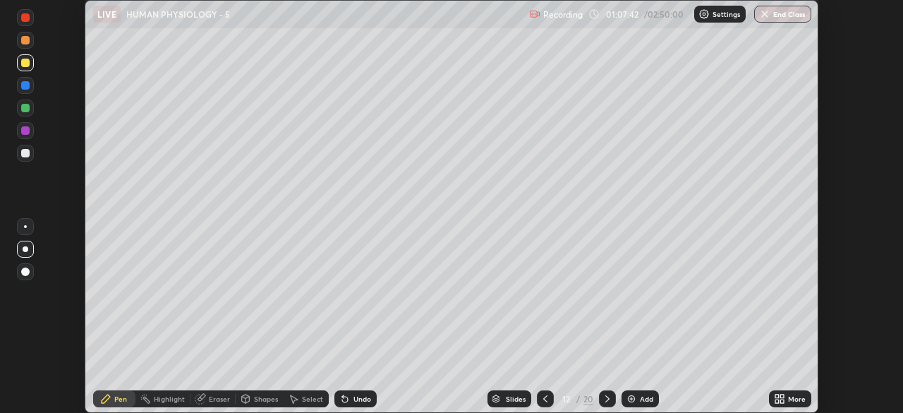
click at [545, 399] on icon at bounding box center [545, 398] width 11 height 11
click at [782, 401] on icon at bounding box center [782, 401] width 4 height 4
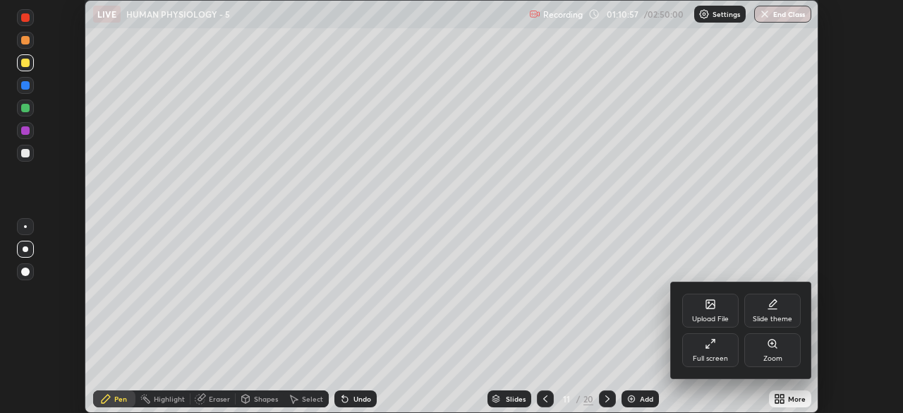
click at [724, 360] on div "Full screen" at bounding box center [710, 358] width 35 height 7
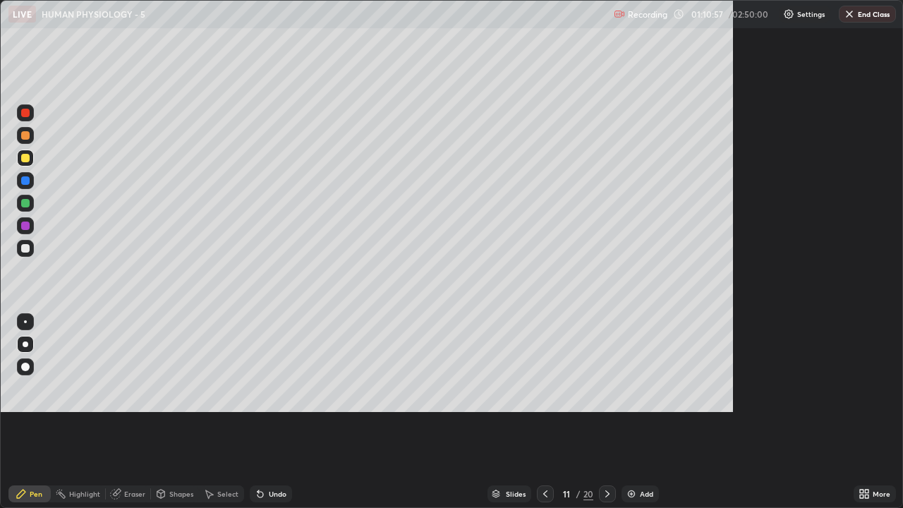
scroll to position [508, 903]
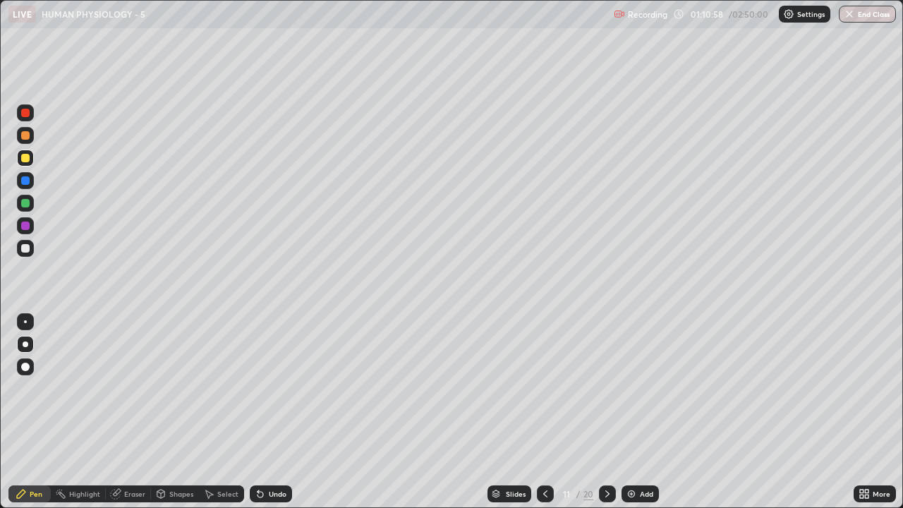
click at [602, 412] on icon at bounding box center [607, 493] width 11 height 11
click at [641, 412] on div "Add" at bounding box center [640, 493] width 37 height 17
click at [186, 412] on div "Shapes" at bounding box center [181, 493] width 24 height 7
click at [28, 251] on div at bounding box center [25, 248] width 8 height 8
click at [32, 162] on div at bounding box center [25, 158] width 17 height 17
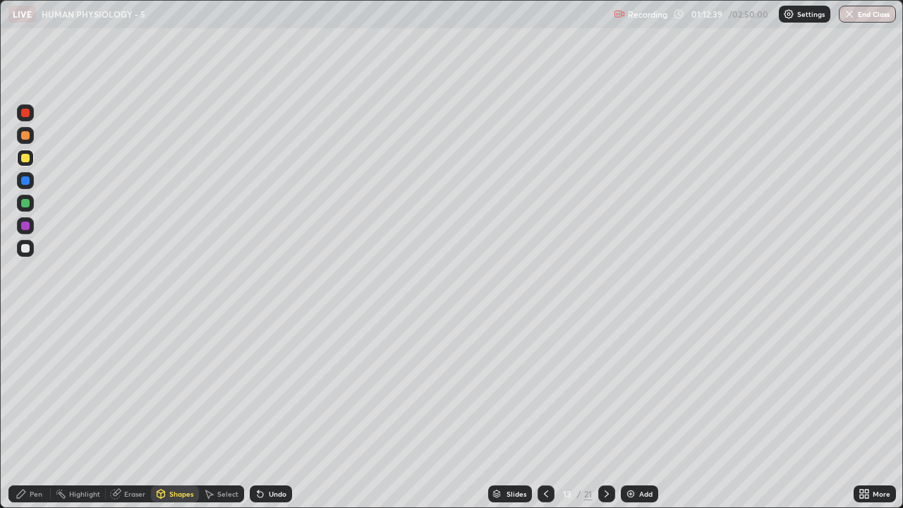
click at [272, 412] on div "Undo" at bounding box center [278, 493] width 18 height 7
click at [37, 412] on div "Pen" at bounding box center [36, 493] width 13 height 7
click at [29, 252] on div at bounding box center [25, 248] width 17 height 17
click at [636, 412] on div "Add" at bounding box center [639, 493] width 37 height 17
click at [26, 157] on div at bounding box center [25, 158] width 8 height 8
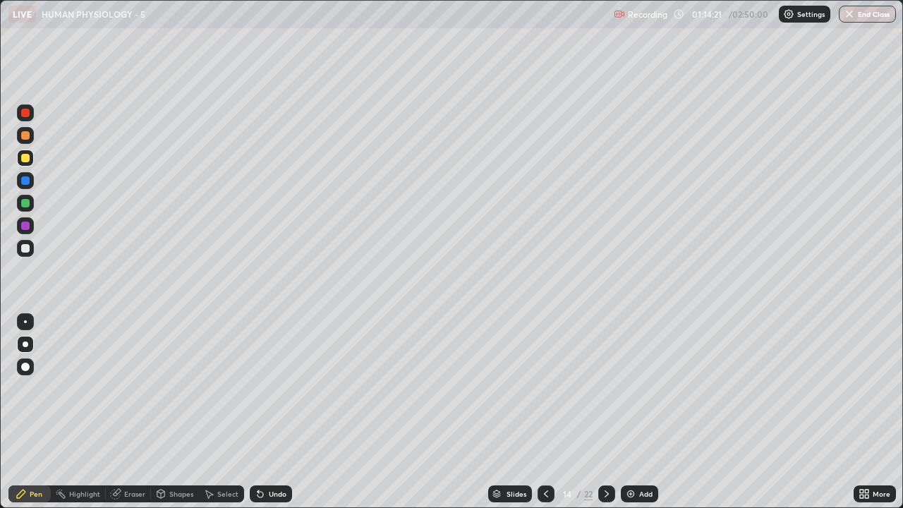
click at [170, 412] on div "Shapes" at bounding box center [181, 493] width 24 height 7
click at [27, 252] on div at bounding box center [25, 248] width 8 height 8
click at [39, 412] on div "Pen" at bounding box center [36, 493] width 13 height 7
click at [635, 412] on img at bounding box center [630, 493] width 11 height 11
click at [29, 161] on div at bounding box center [25, 158] width 17 height 17
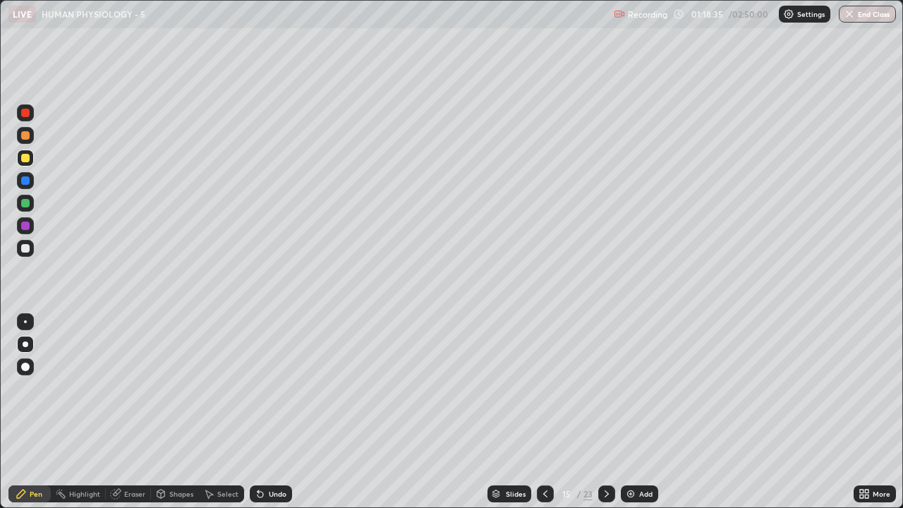
click at [26, 249] on div at bounding box center [25, 248] width 8 height 8
click at [547, 412] on icon at bounding box center [545, 493] width 11 height 11
click at [277, 412] on div "Undo" at bounding box center [271, 493] width 42 height 17
click at [601, 412] on icon at bounding box center [606, 493] width 11 height 11
click at [543, 412] on icon at bounding box center [545, 493] width 4 height 7
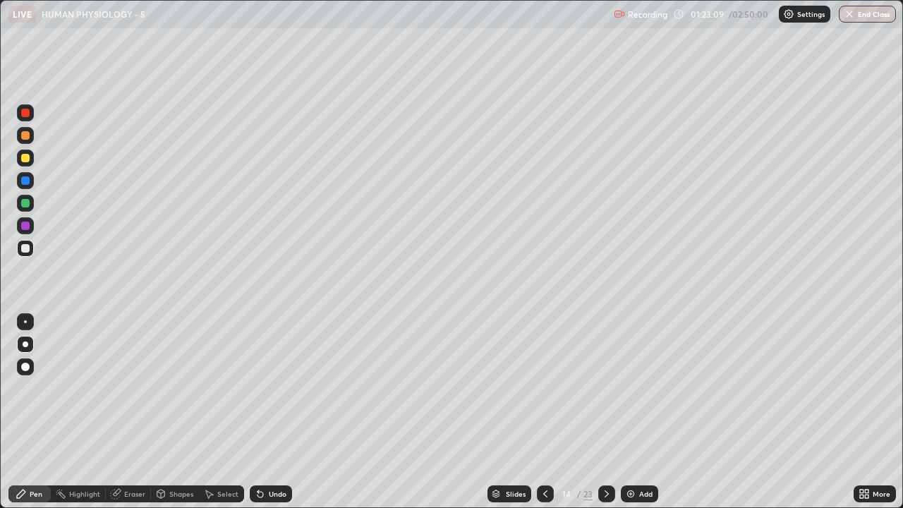
click at [639, 412] on div "Add" at bounding box center [645, 493] width 13 height 7
click at [25, 159] on div at bounding box center [25, 158] width 8 height 8
click at [174, 412] on div "Shapes" at bounding box center [181, 493] width 24 height 7
click at [26, 248] on div at bounding box center [25, 248] width 8 height 8
click at [28, 412] on div "Pen" at bounding box center [29, 493] width 42 height 17
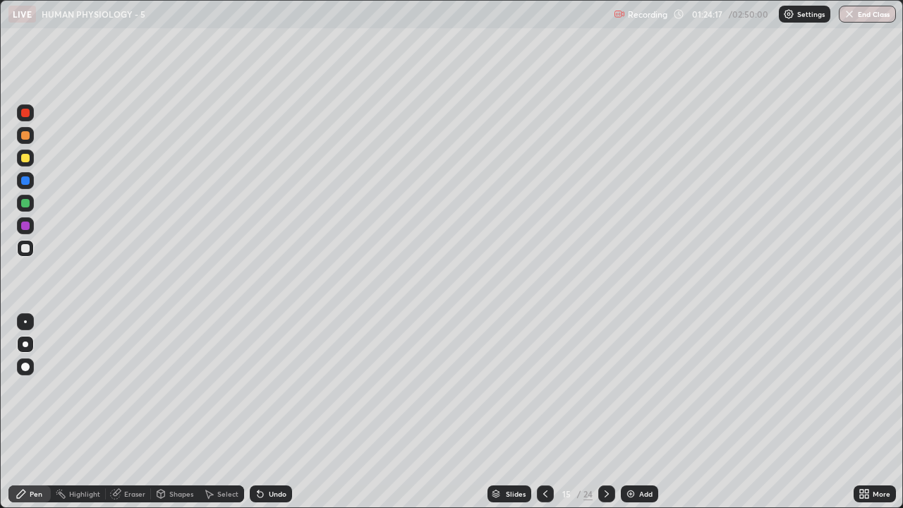
click at [32, 164] on div at bounding box center [25, 158] width 17 height 17
click at [29, 254] on div at bounding box center [25, 248] width 17 height 17
click at [638, 412] on div "Add" at bounding box center [639, 493] width 37 height 17
click at [29, 160] on div at bounding box center [25, 158] width 8 height 8
click at [542, 412] on icon at bounding box center [545, 493] width 11 height 11
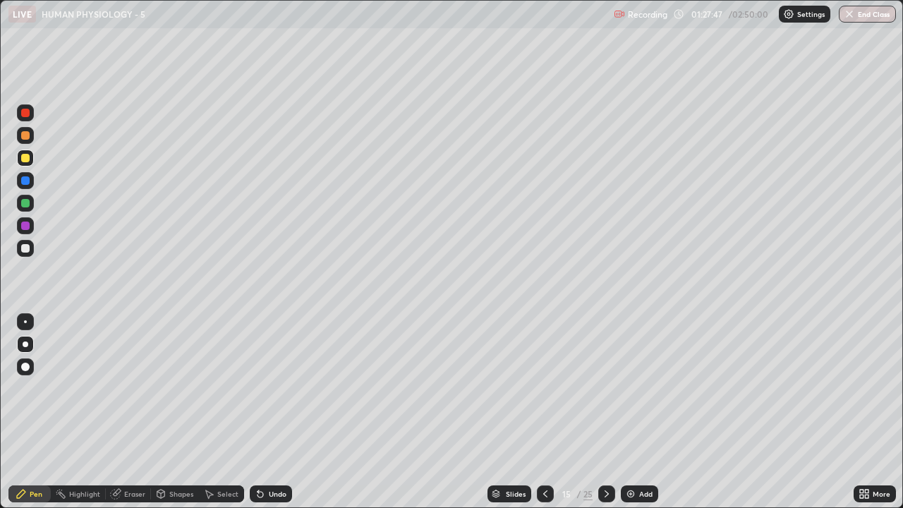
click at [32, 253] on div at bounding box center [25, 248] width 17 height 17
click at [637, 412] on div "Add" at bounding box center [639, 493] width 37 height 17
click at [544, 412] on icon at bounding box center [545, 493] width 11 height 11
click at [605, 412] on icon at bounding box center [606, 493] width 11 height 11
click at [549, 412] on div at bounding box center [545, 493] width 17 height 17
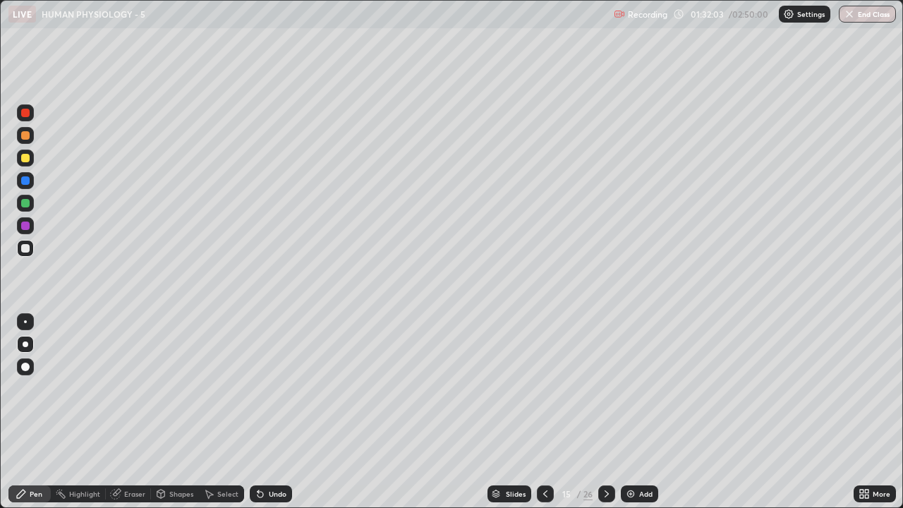
click at [639, 412] on div "Add" at bounding box center [645, 493] width 13 height 7
click at [544, 412] on icon at bounding box center [546, 493] width 11 height 11
click at [631, 412] on img at bounding box center [630, 493] width 11 height 11
click at [30, 163] on div at bounding box center [25, 158] width 17 height 17
click at [175, 412] on div "Shapes" at bounding box center [181, 493] width 24 height 7
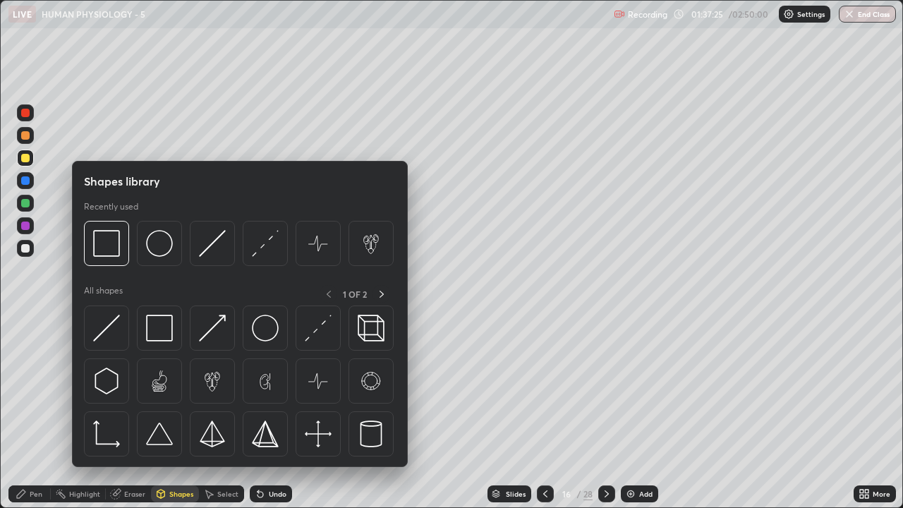
click at [22, 412] on div at bounding box center [25, 291] width 23 height 378
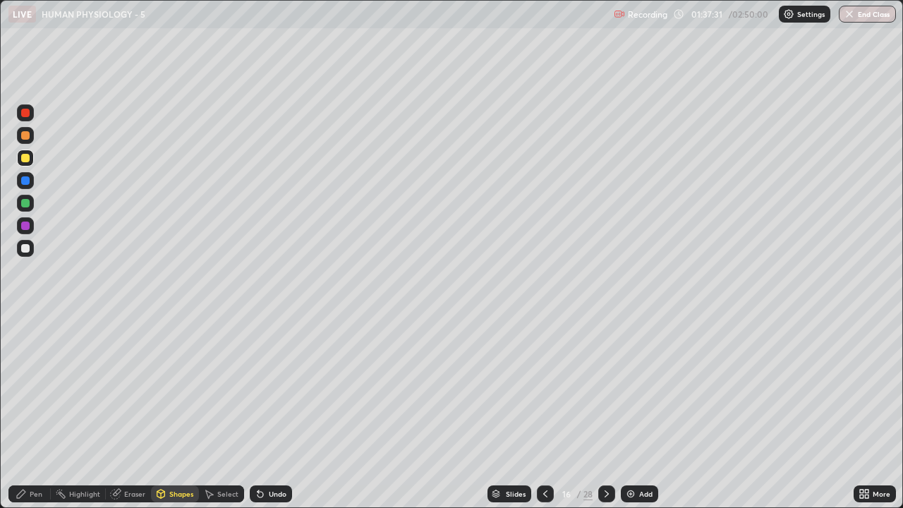
click at [26, 412] on icon at bounding box center [21, 493] width 11 height 11
click at [30, 255] on div at bounding box center [25, 248] width 17 height 17
click at [273, 412] on div "Undo" at bounding box center [278, 493] width 18 height 7
click at [269, 412] on div "Undo" at bounding box center [278, 493] width 18 height 7
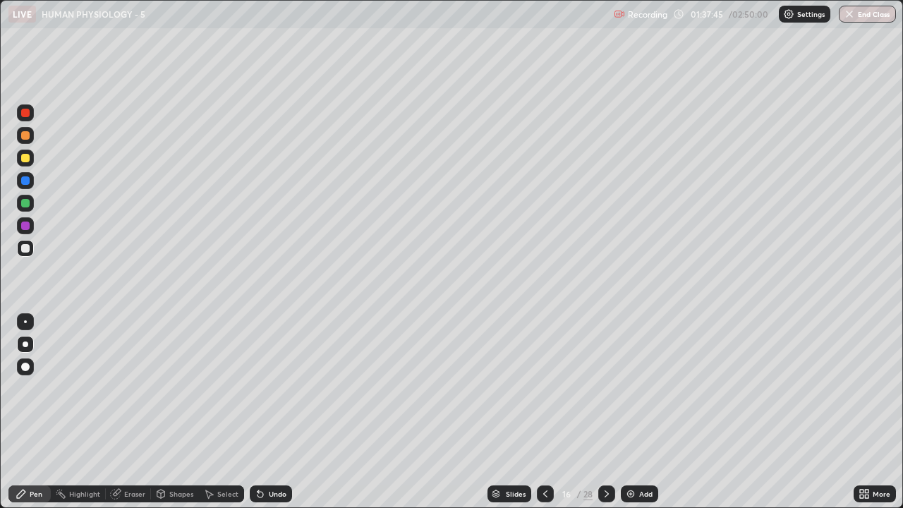
click at [271, 412] on div "Undo" at bounding box center [278, 493] width 18 height 7
click at [862, 20] on button "End Class" at bounding box center [867, 14] width 57 height 17
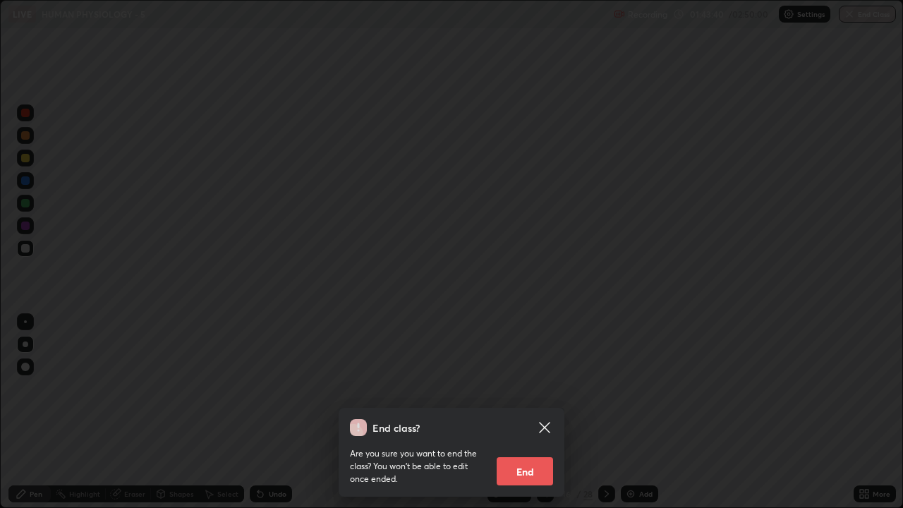
click at [529, 412] on button "End" at bounding box center [525, 471] width 56 height 28
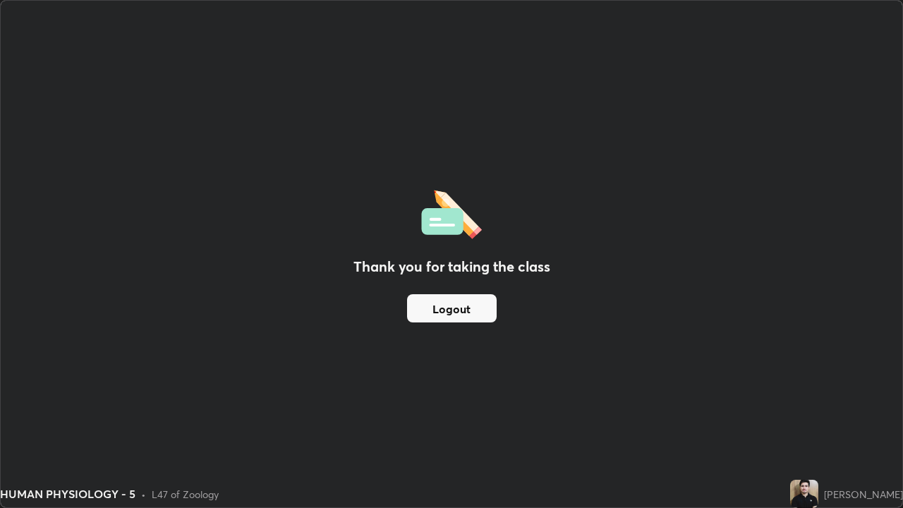
scroll to position [508, 903]
click at [463, 317] on button "Logout" at bounding box center [452, 308] width 90 height 28
